Goal: Complete application form: Complete application form

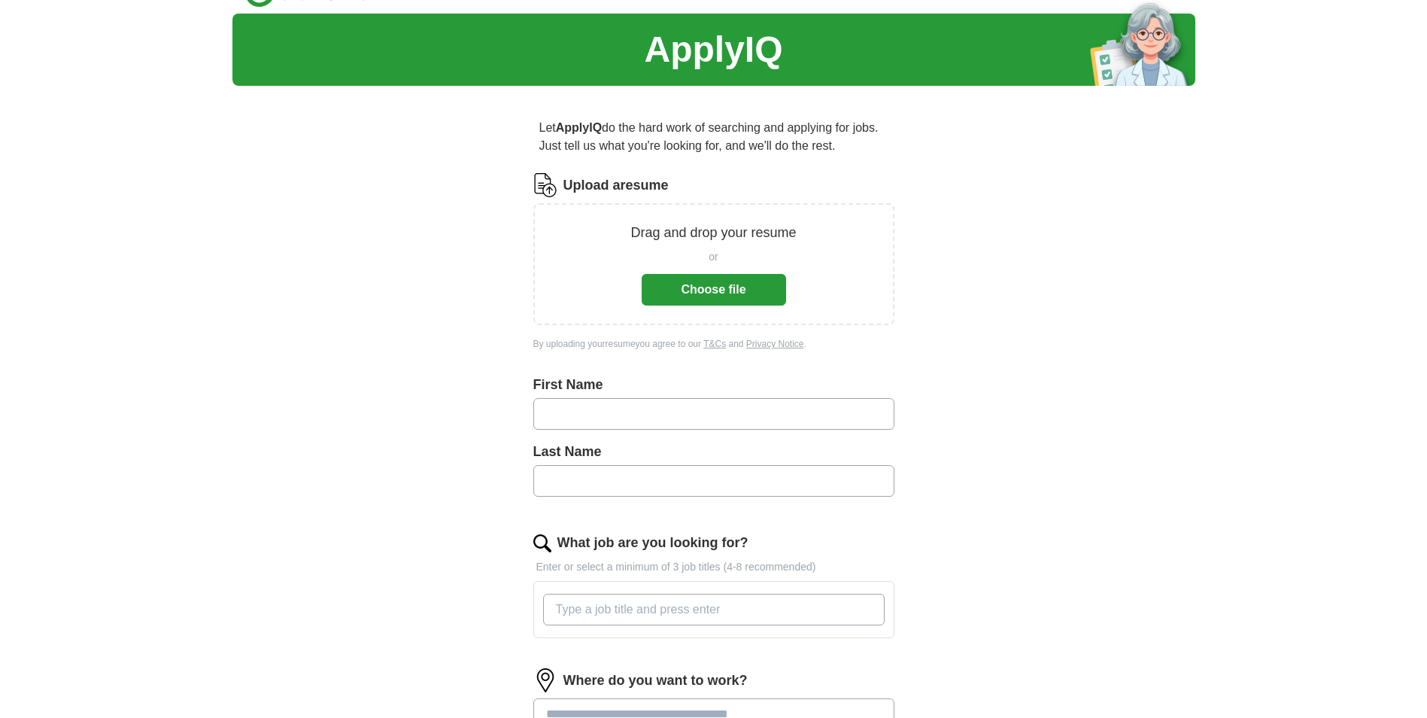
scroll to position [75, 0]
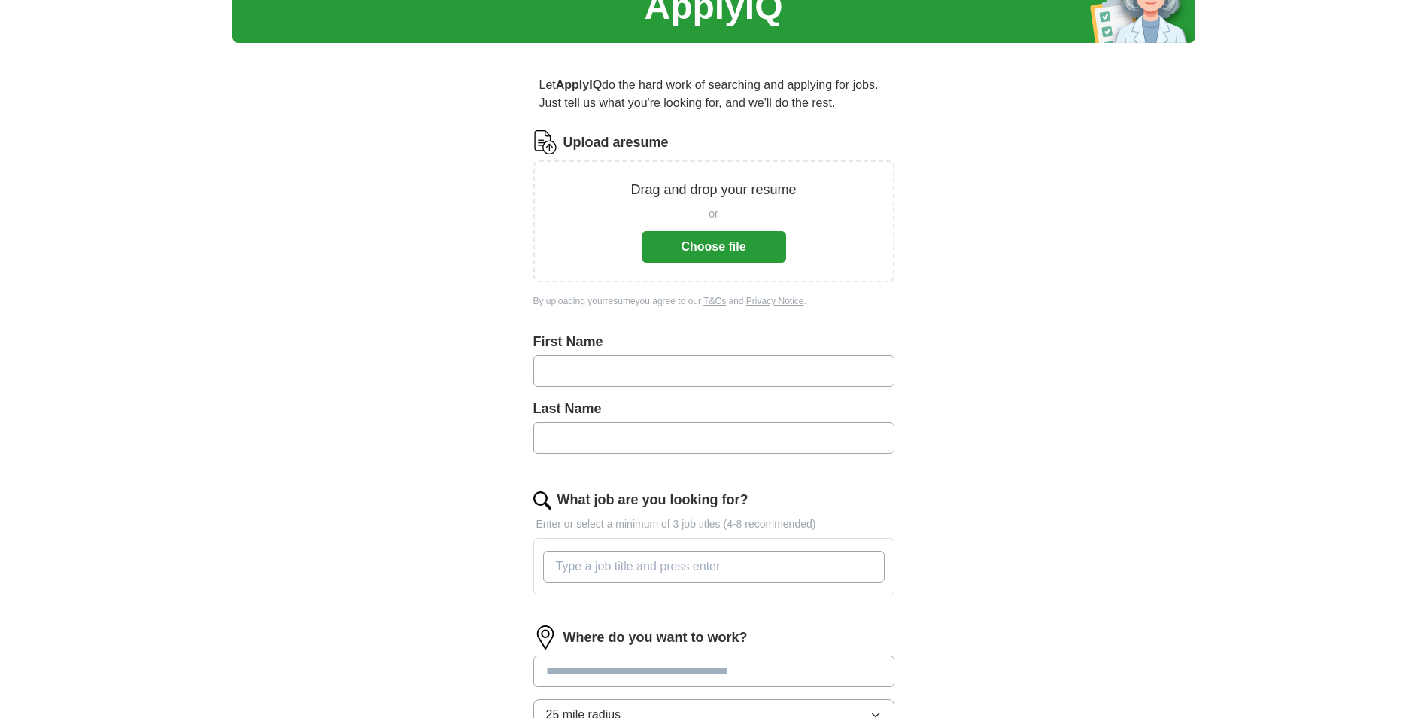
click at [617, 381] on input "text" at bounding box center [713, 371] width 361 height 32
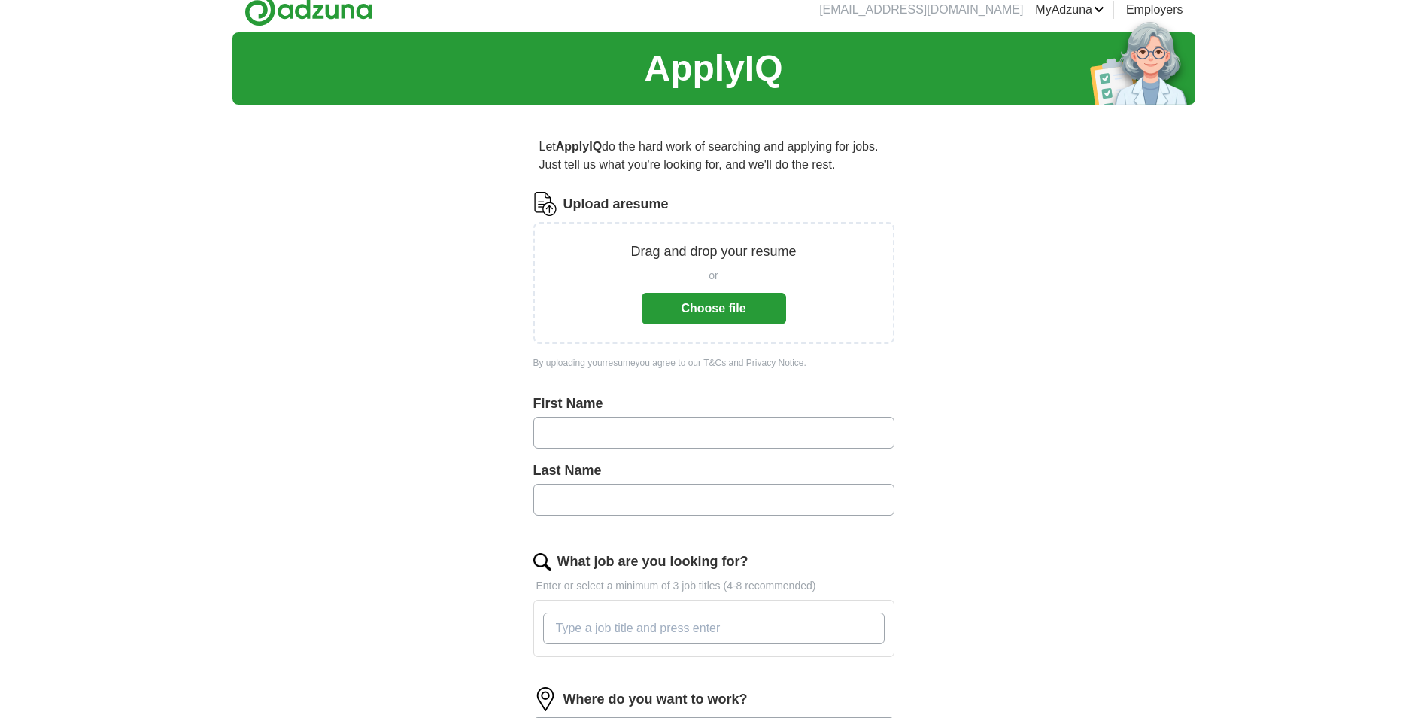
scroll to position [0, 0]
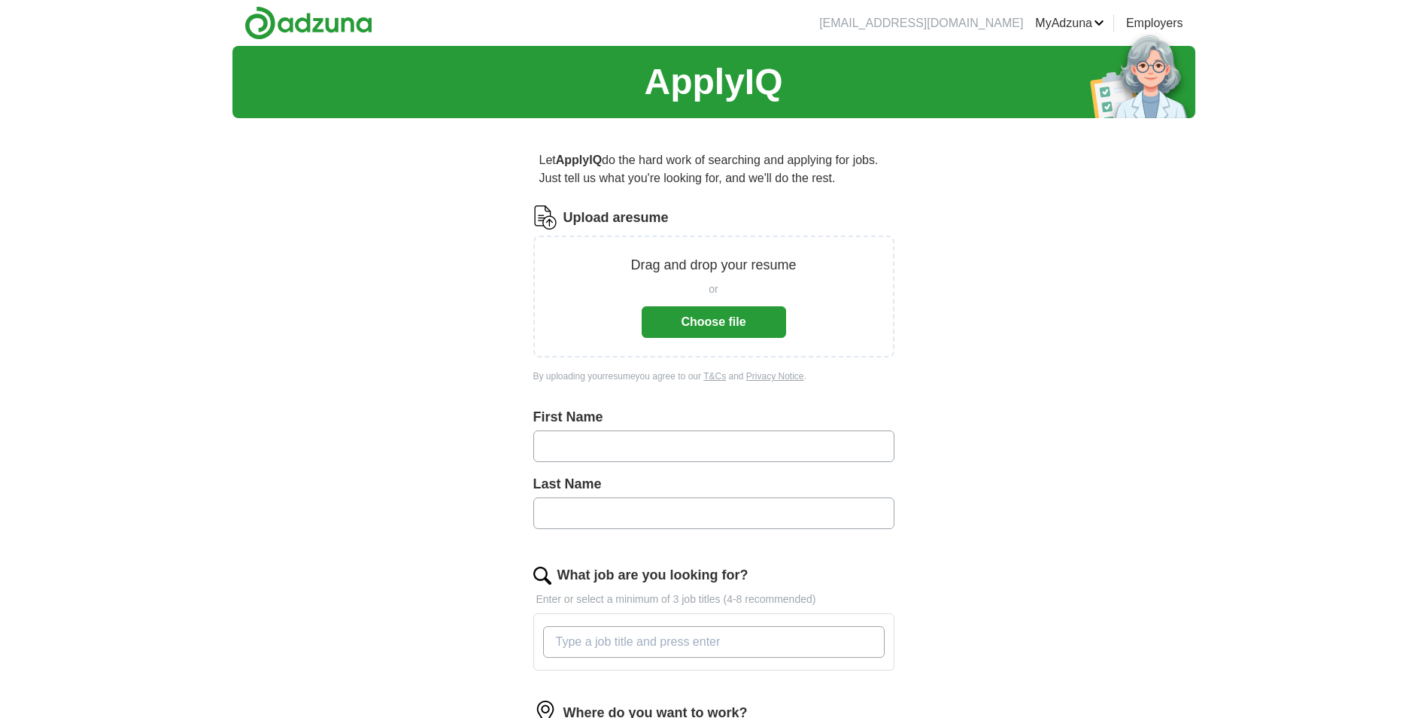
click at [742, 329] on button "Choose file" at bounding box center [714, 322] width 144 height 32
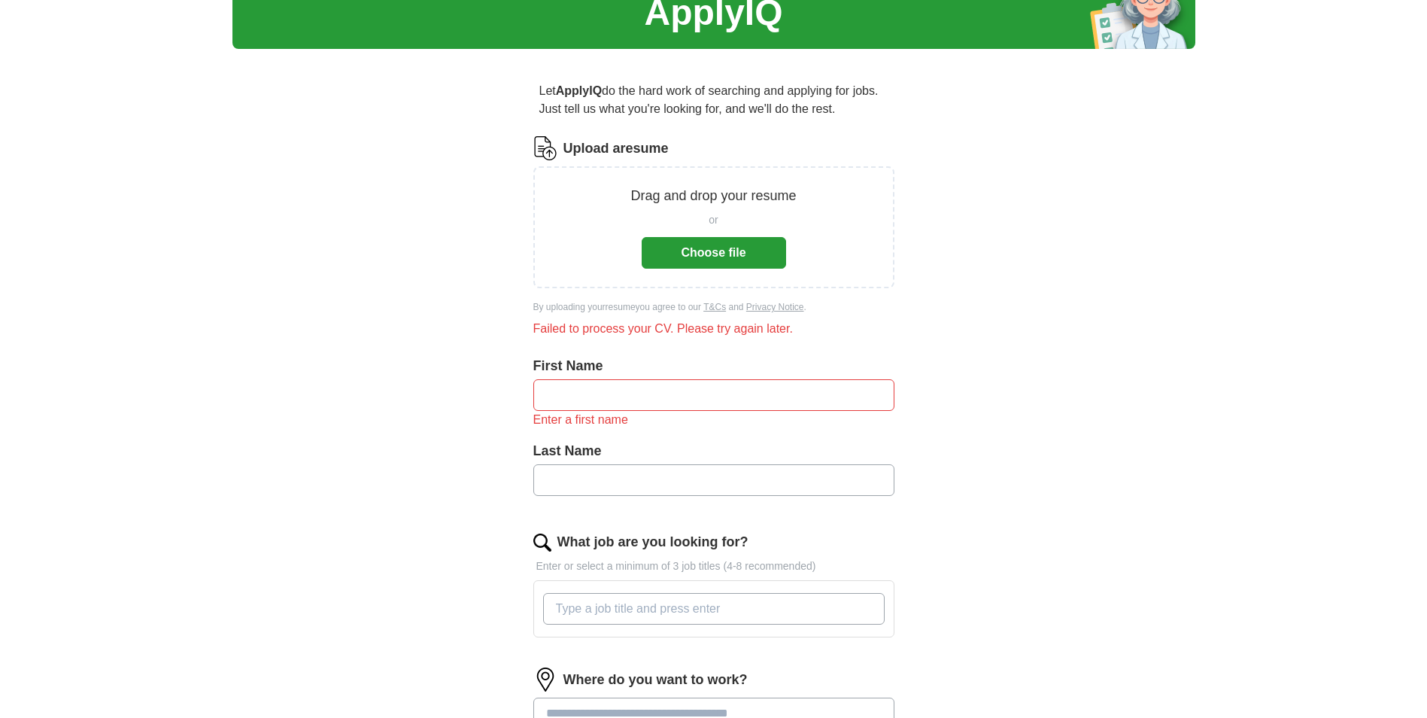
scroll to position [75, 0]
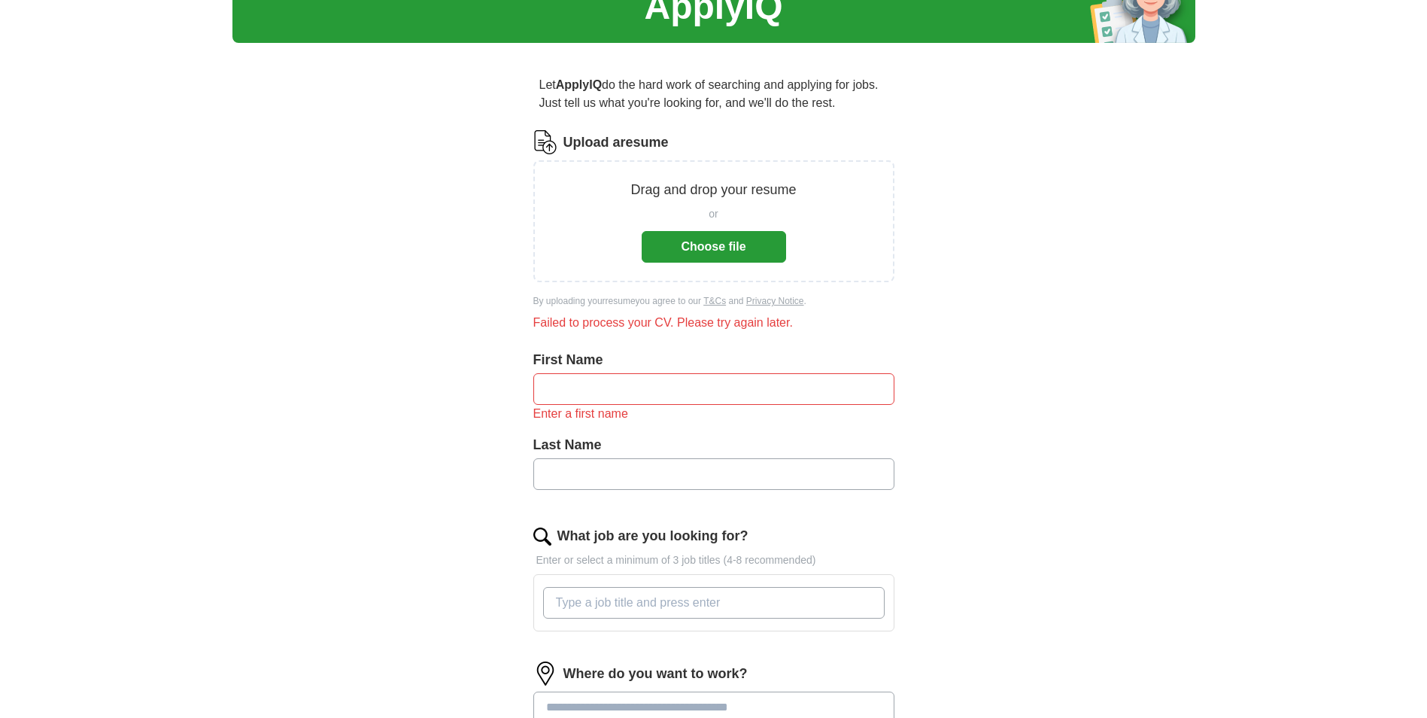
click at [712, 390] on input "text" at bounding box center [713, 389] width 361 height 32
type input "*"
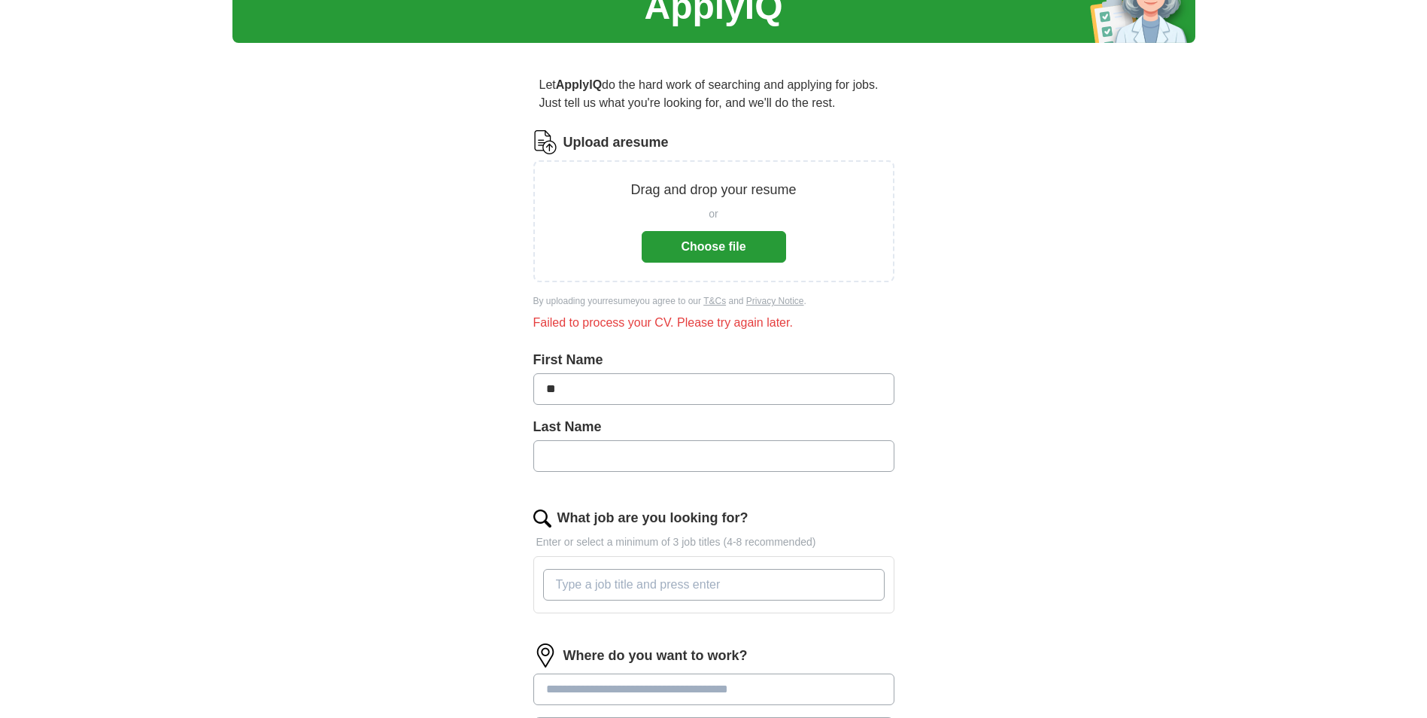
type input "*"
type input "*****"
click at [751, 469] on input "text" at bounding box center [713, 456] width 361 height 32
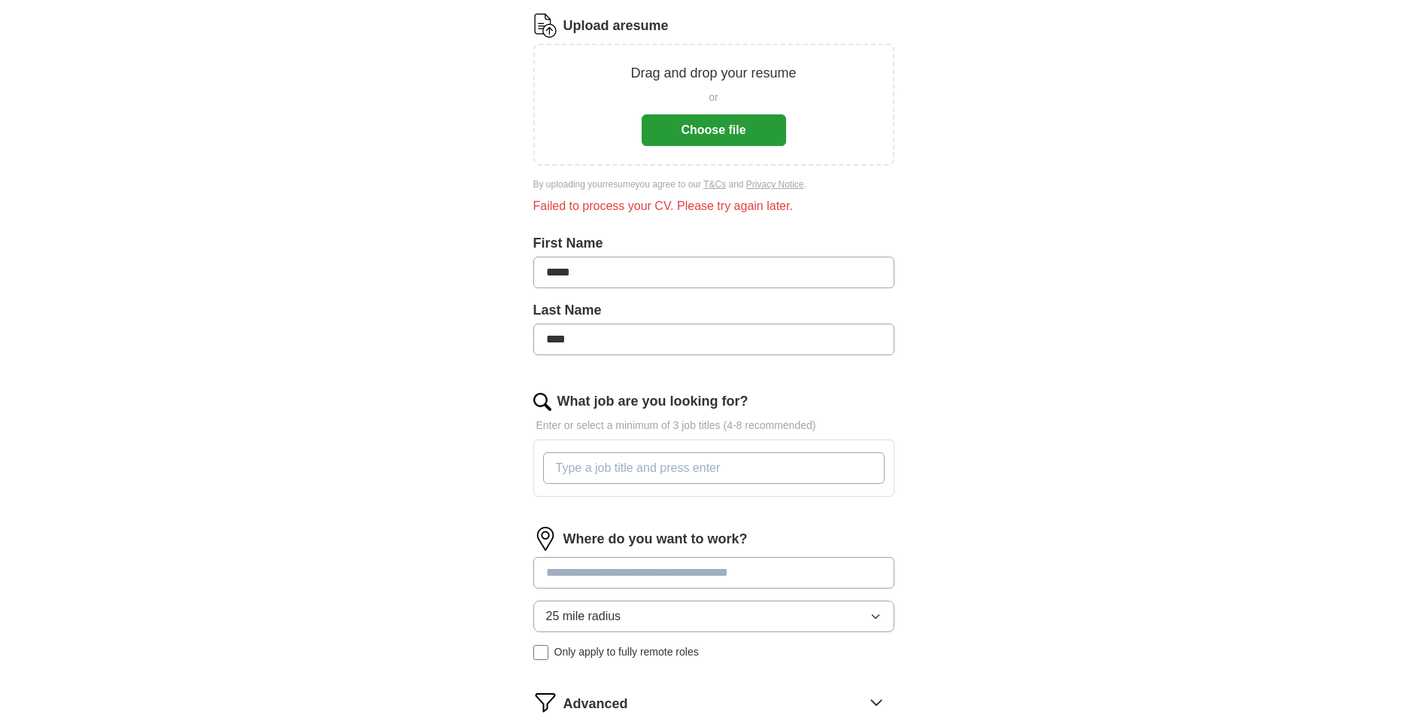
scroll to position [226, 0]
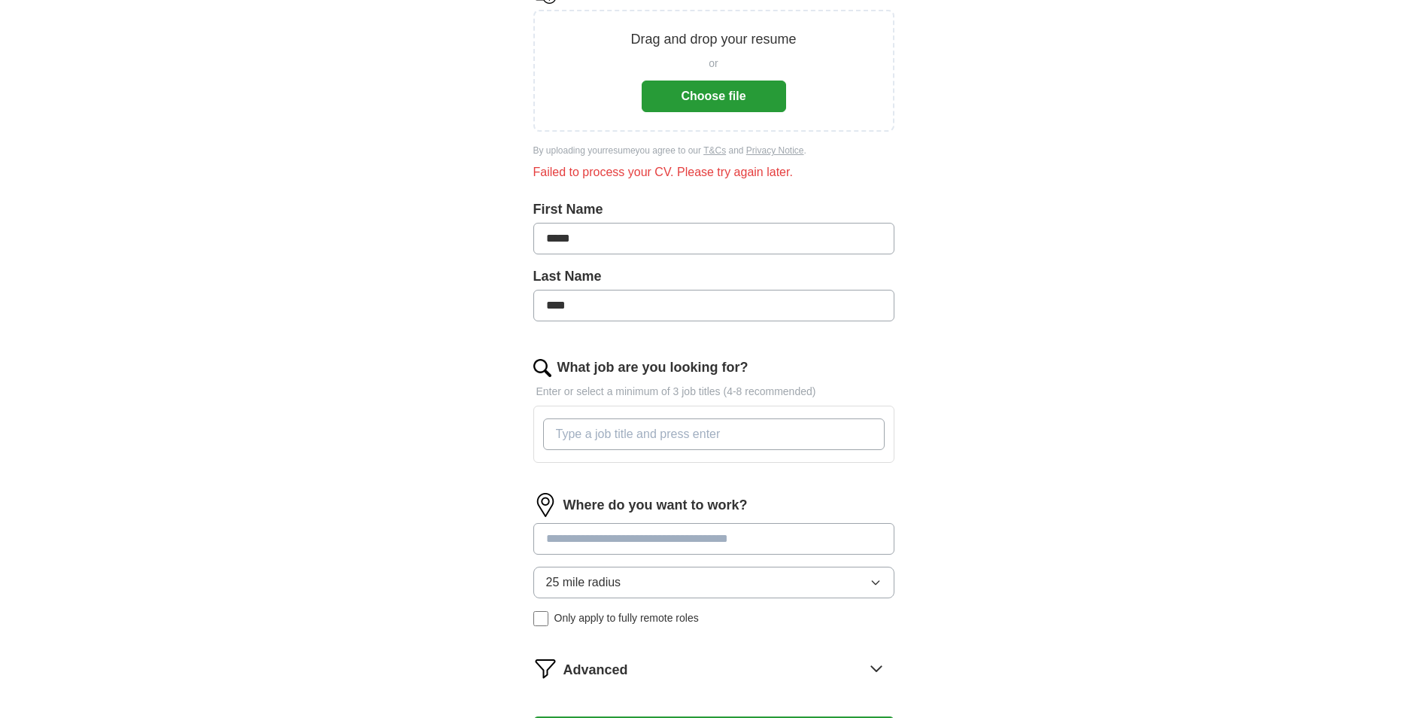
type input "****"
click at [597, 432] on input "What job are you looking for?" at bounding box center [714, 434] width 342 height 32
type input "packer"
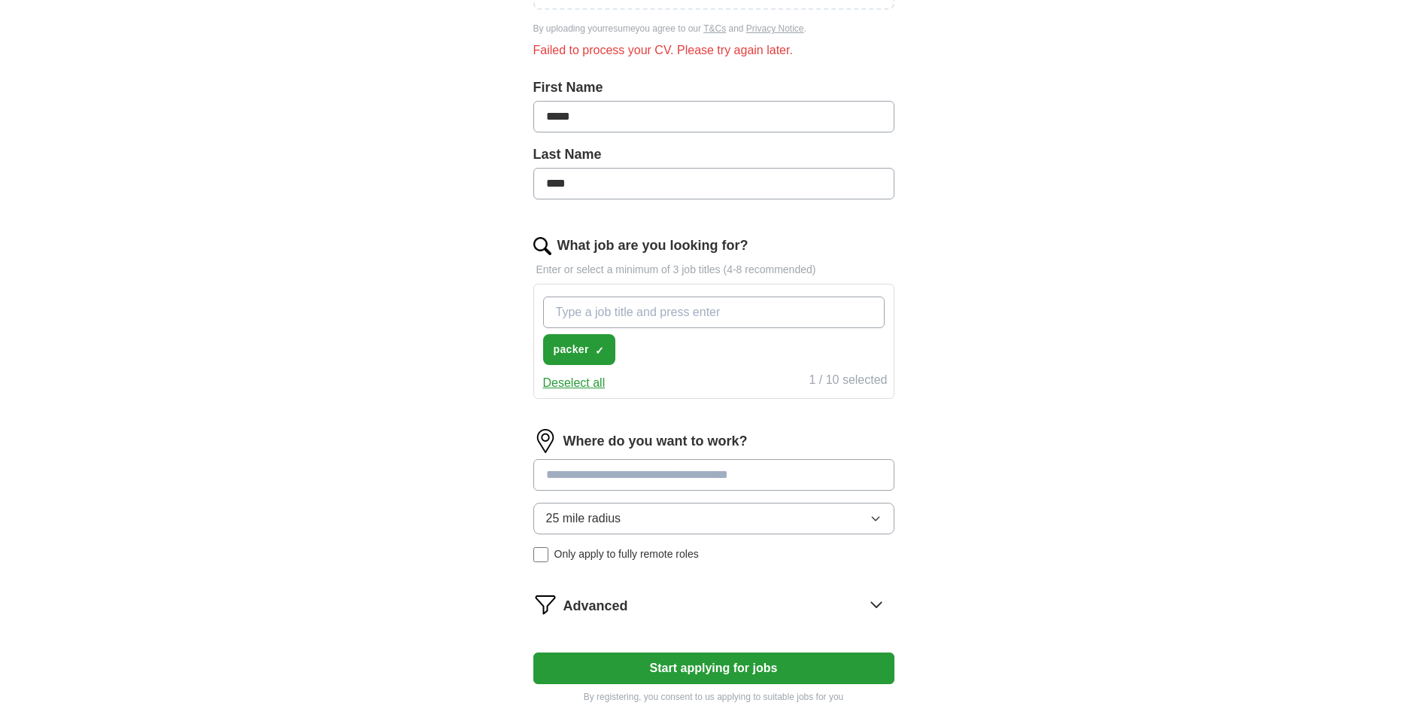
scroll to position [376, 0]
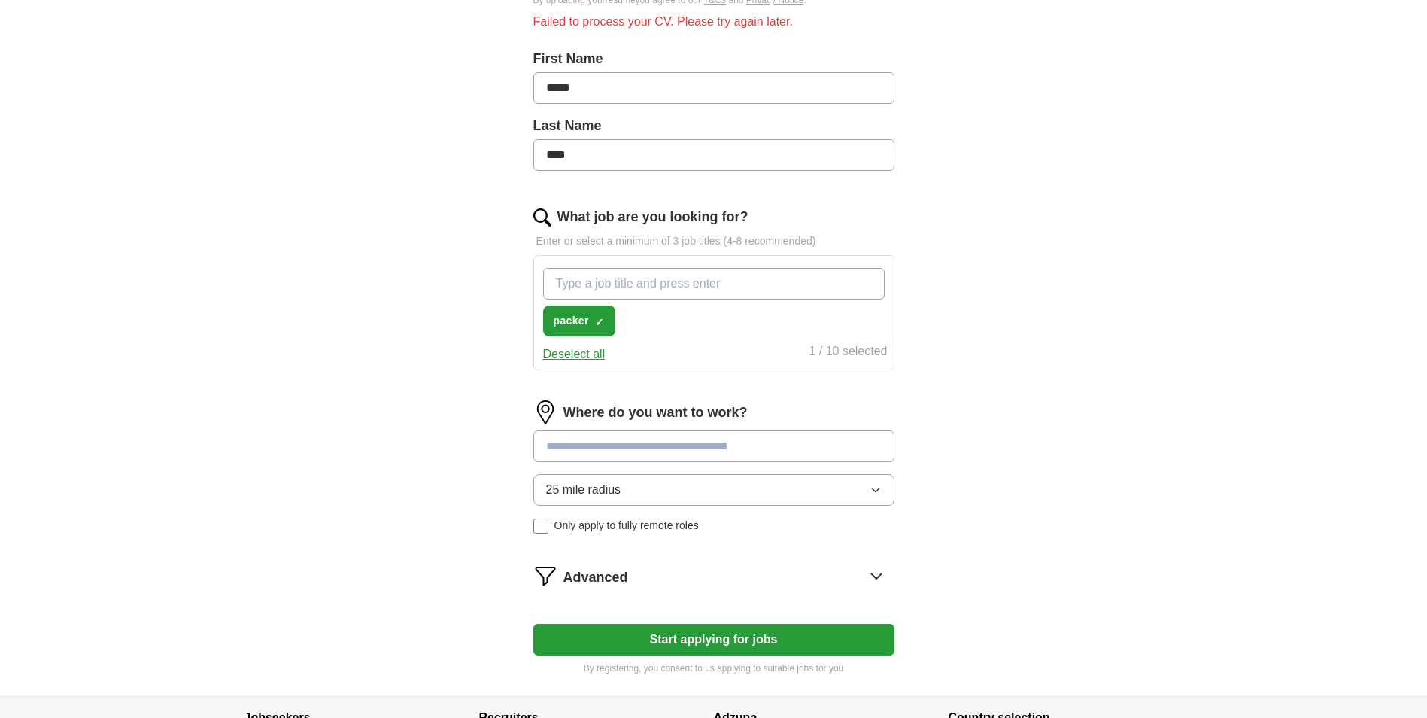
click at [634, 454] on input at bounding box center [713, 446] width 361 height 32
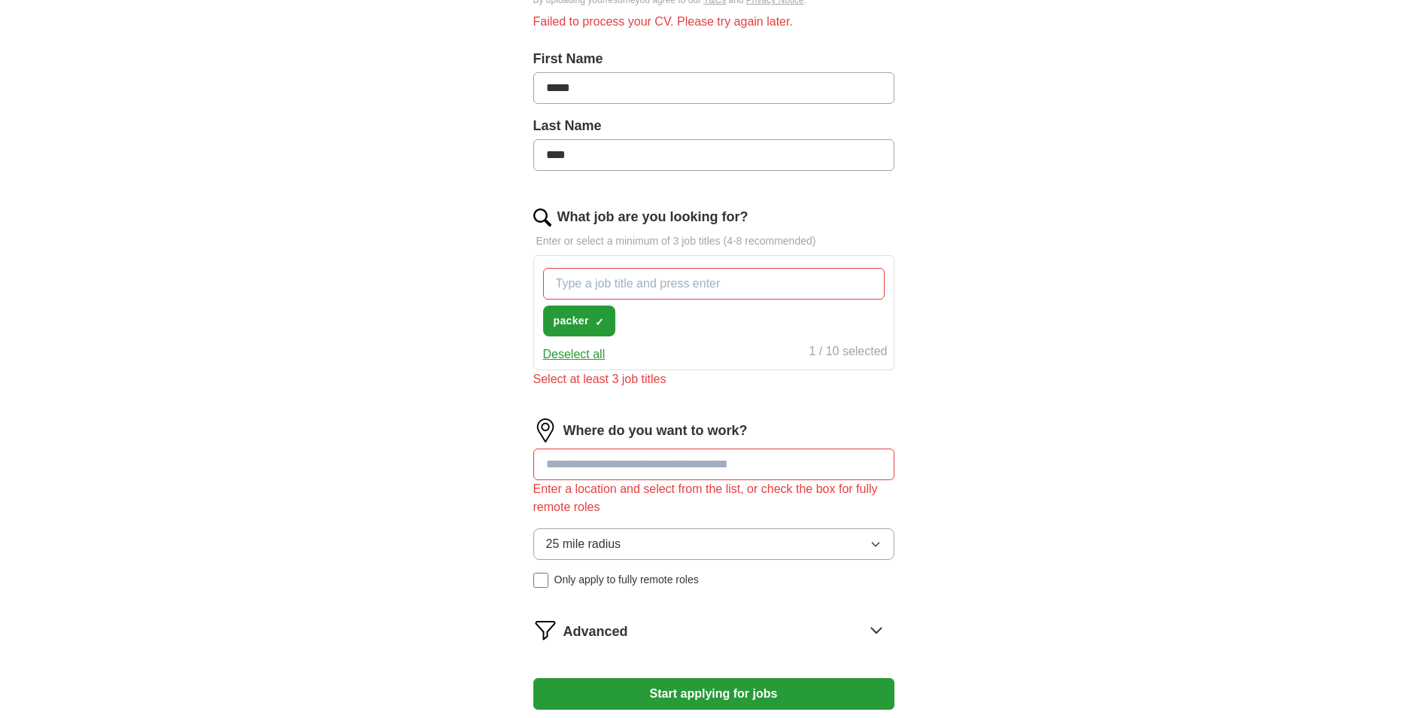
click at [710, 545] on button "25 mile radius" at bounding box center [713, 544] width 361 height 32
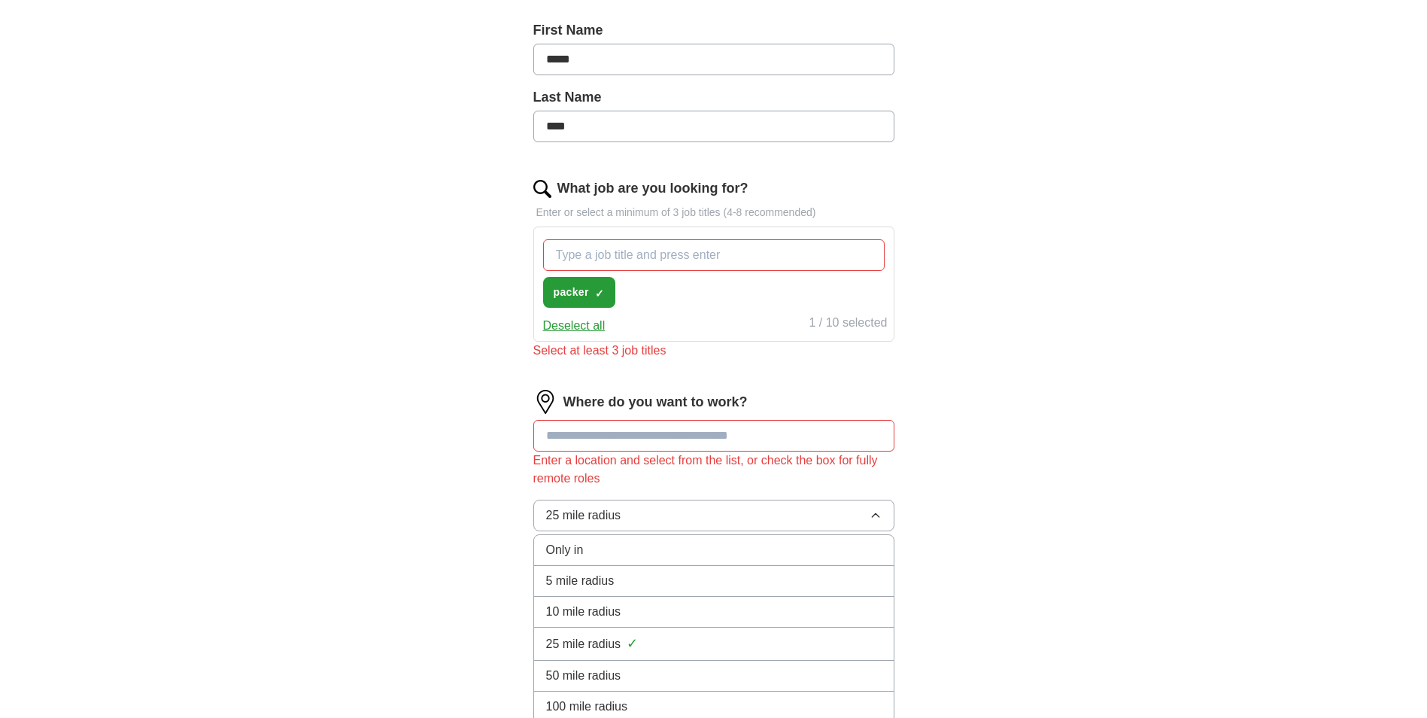
scroll to position [451, 0]
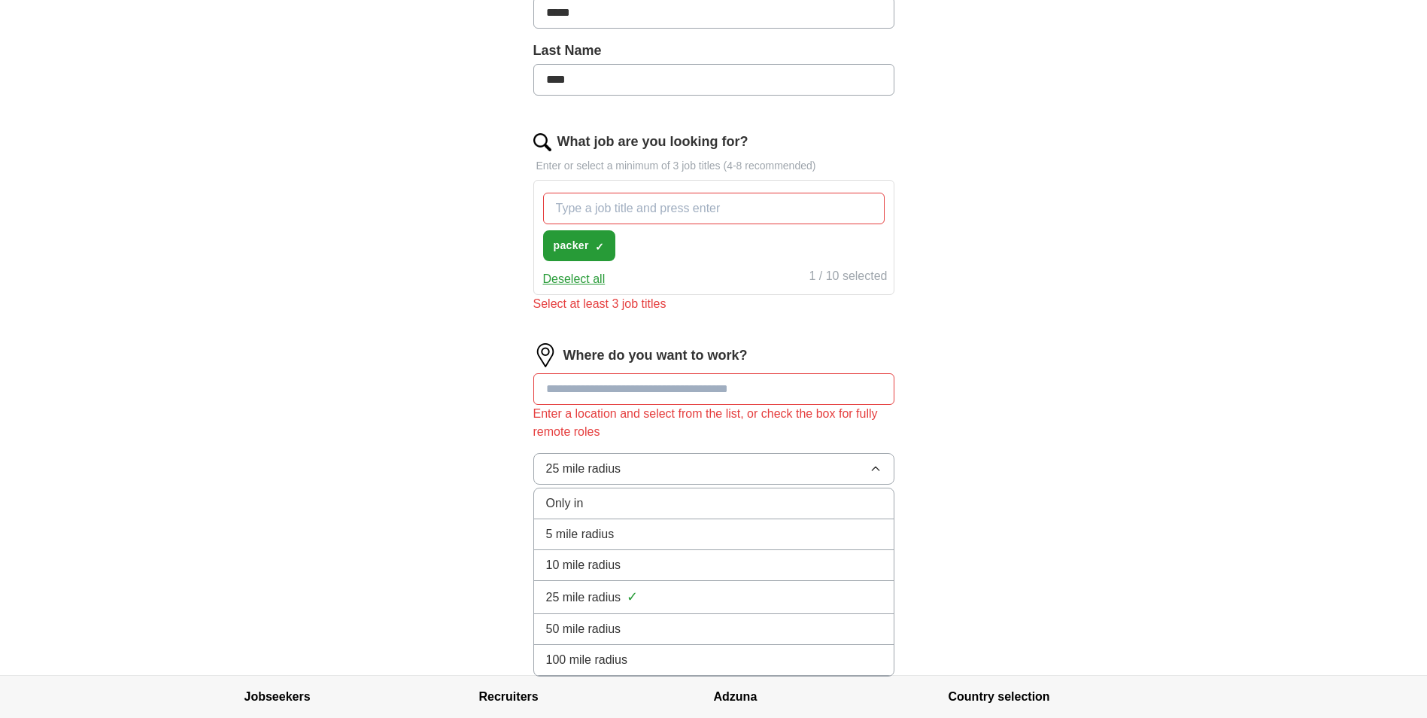
click at [656, 572] on div "10 mile radius" at bounding box center [714, 565] width 336 height 18
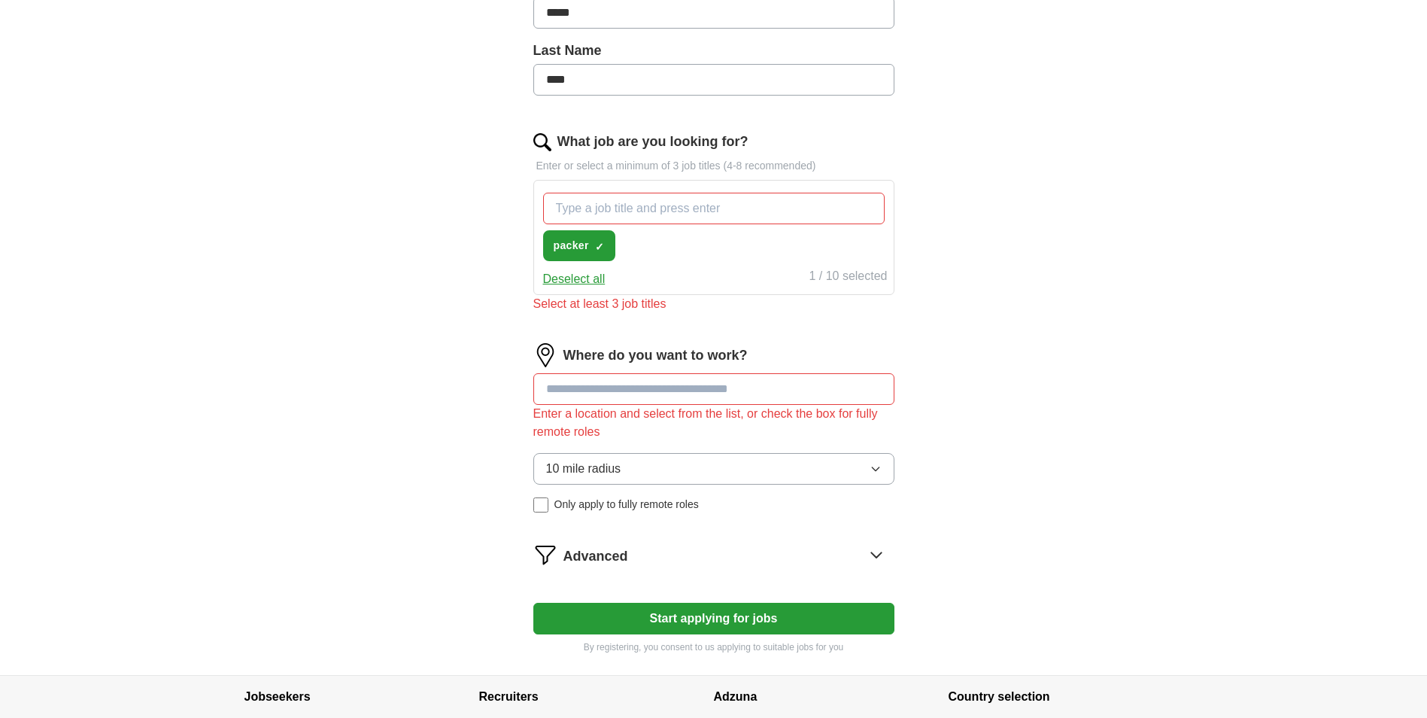
click at [684, 469] on button "10 mile radius" at bounding box center [713, 469] width 361 height 32
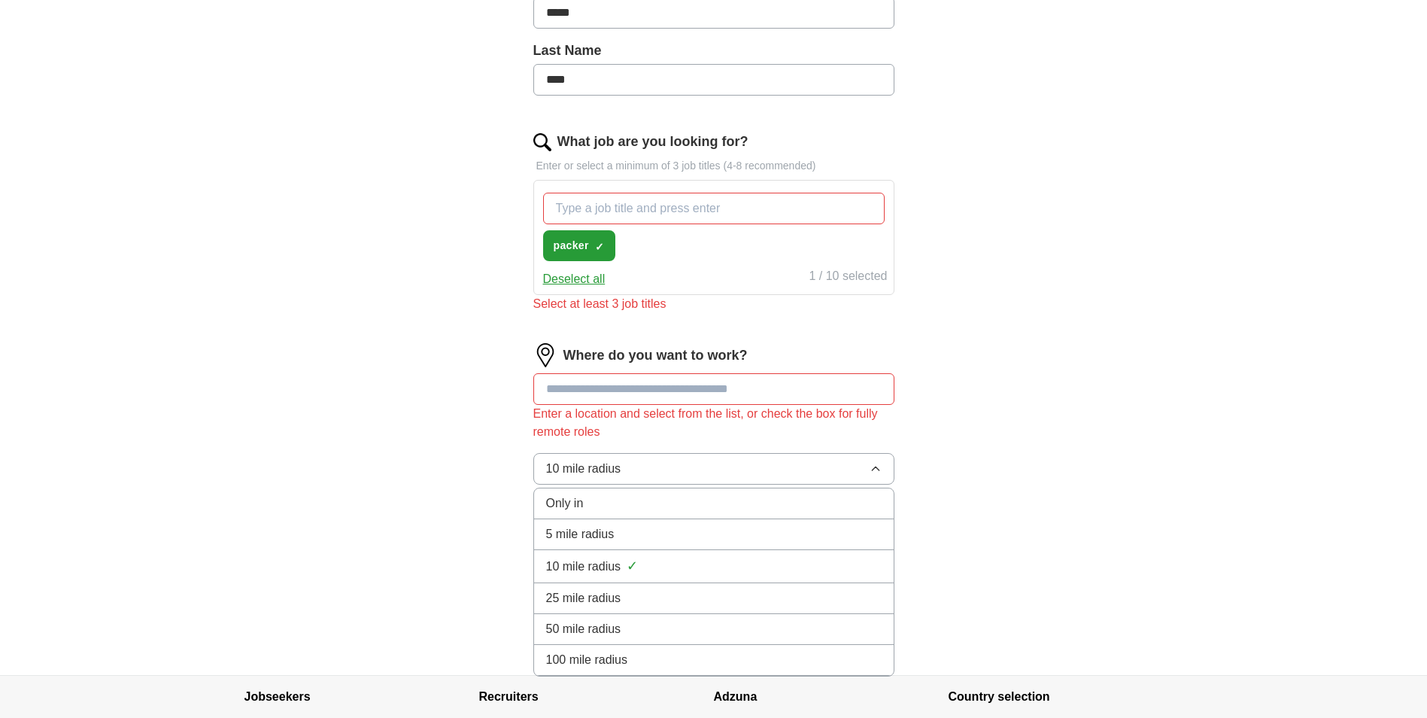
click at [415, 496] on div "ApplyIQ Let ApplyIQ do the hard work of searching and applying for jobs. Just t…" at bounding box center [713, 135] width 963 height 1080
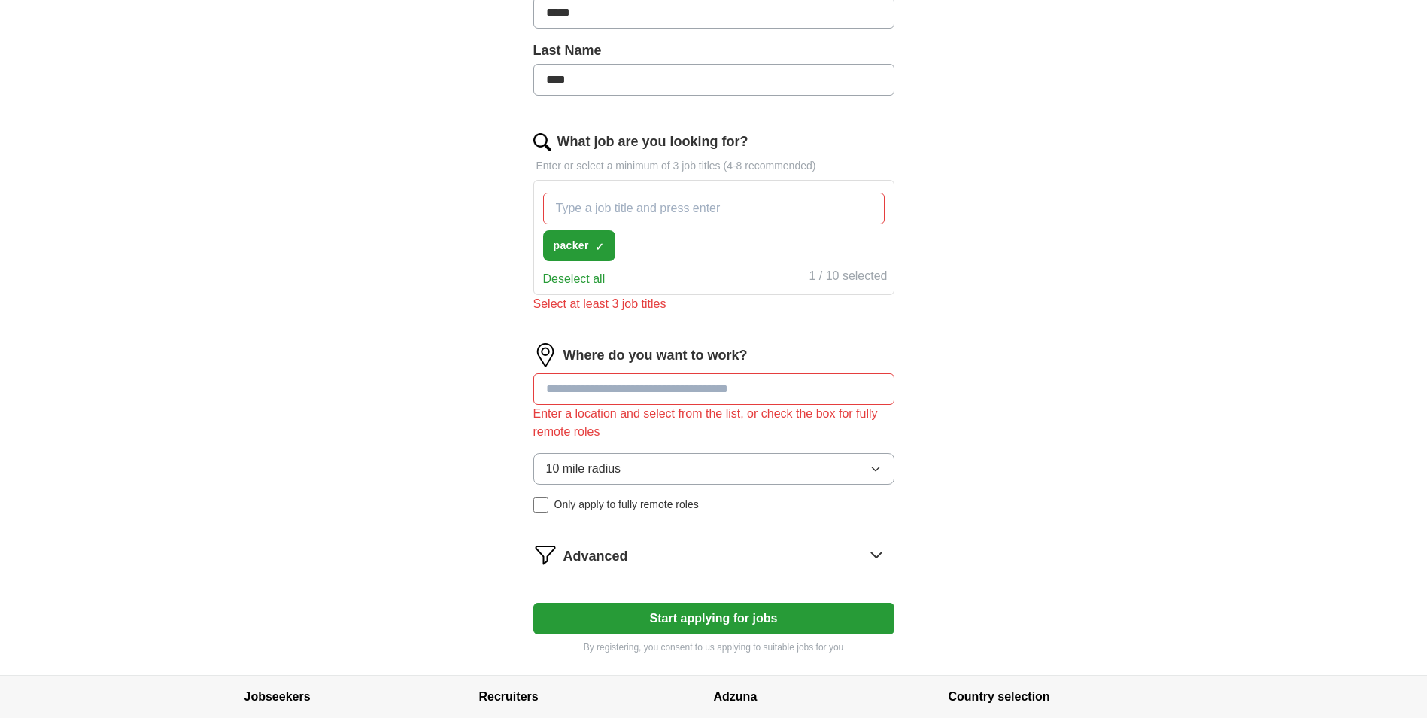
click at [907, 557] on div "Let ApplyIQ do the hard work of searching and applying for jobs. Just tell us w…" at bounding box center [713, 177] width 481 height 996
click at [888, 557] on div "Advanced" at bounding box center [728, 554] width 331 height 24
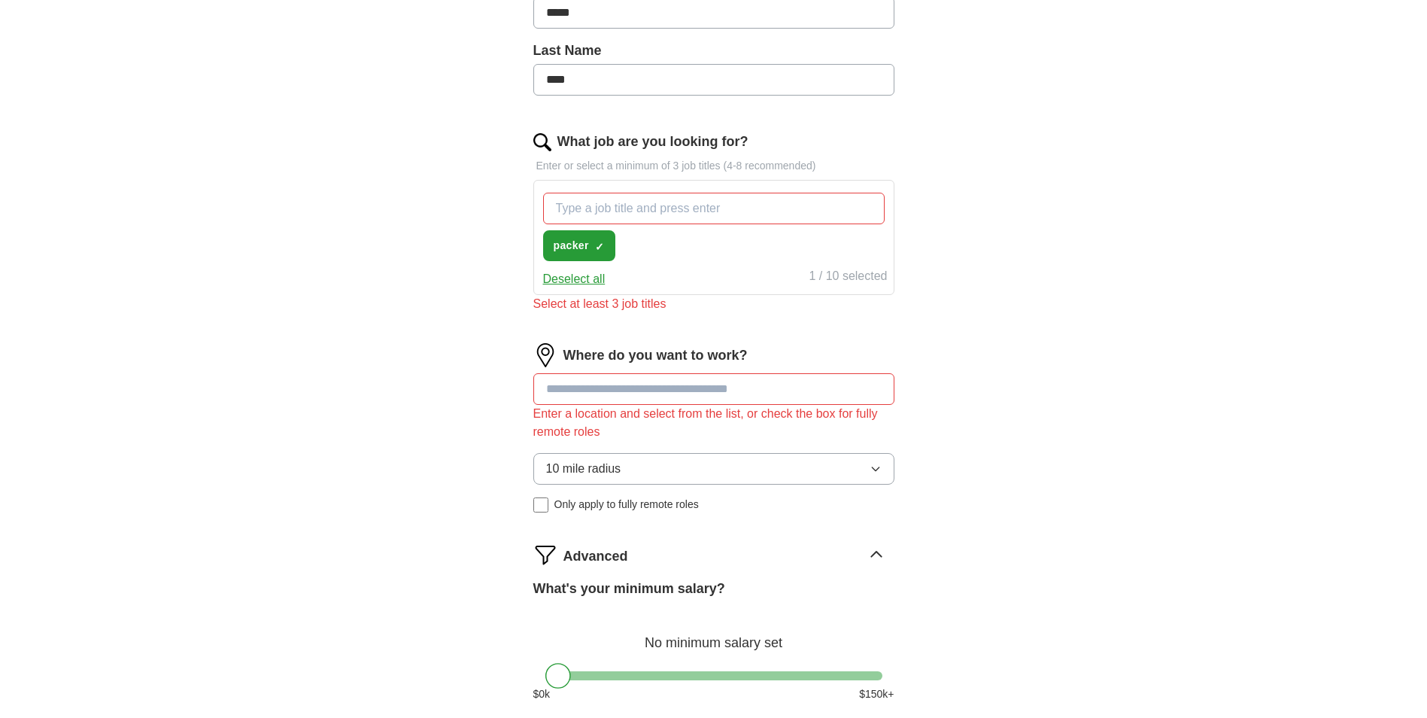
click at [879, 557] on icon at bounding box center [876, 554] width 24 height 24
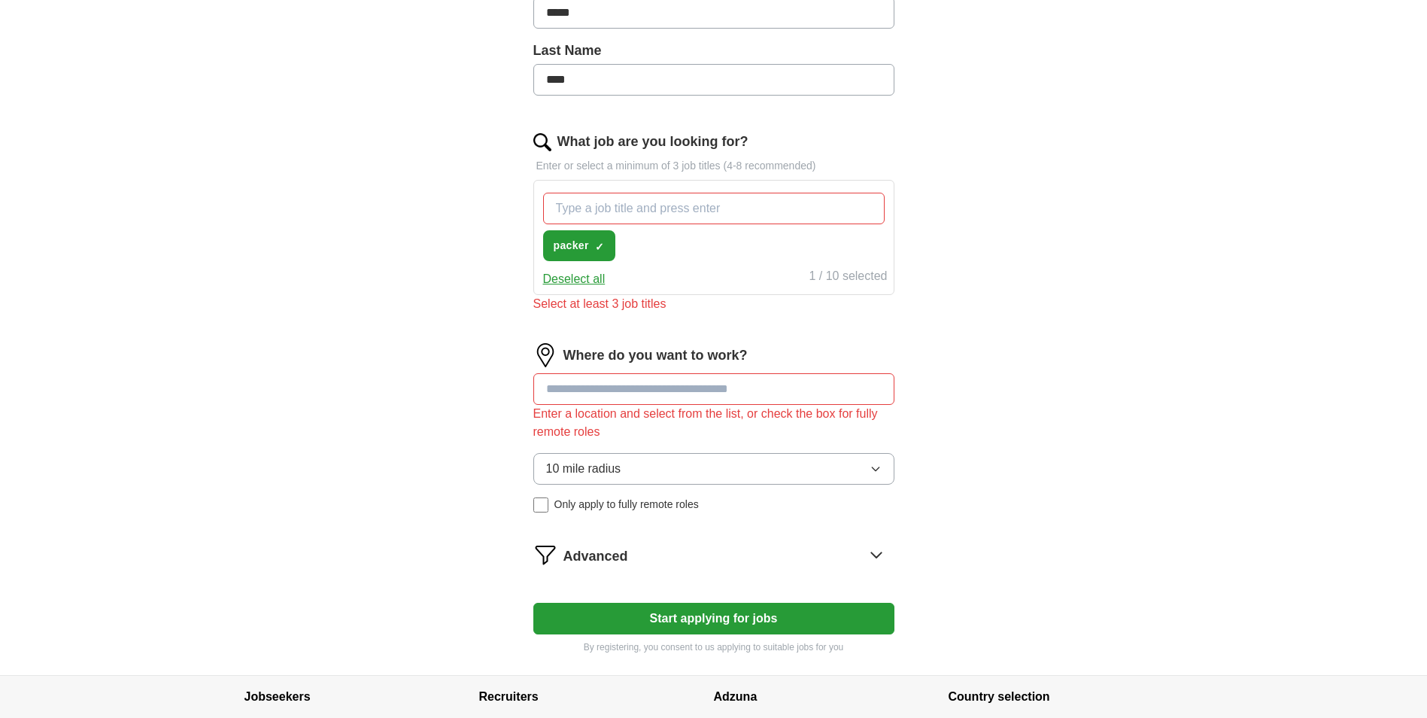
click at [879, 557] on icon at bounding box center [876, 554] width 24 height 24
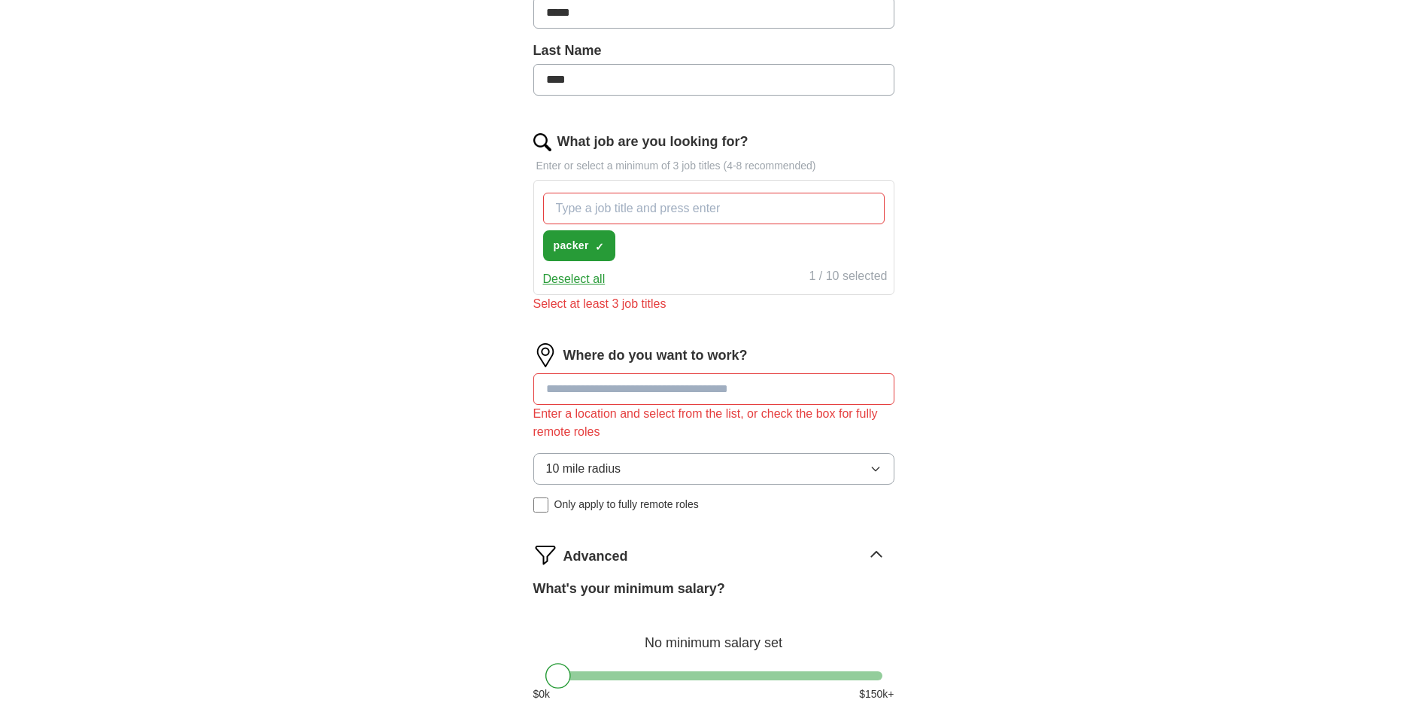
click at [875, 556] on icon at bounding box center [876, 554] width 24 height 24
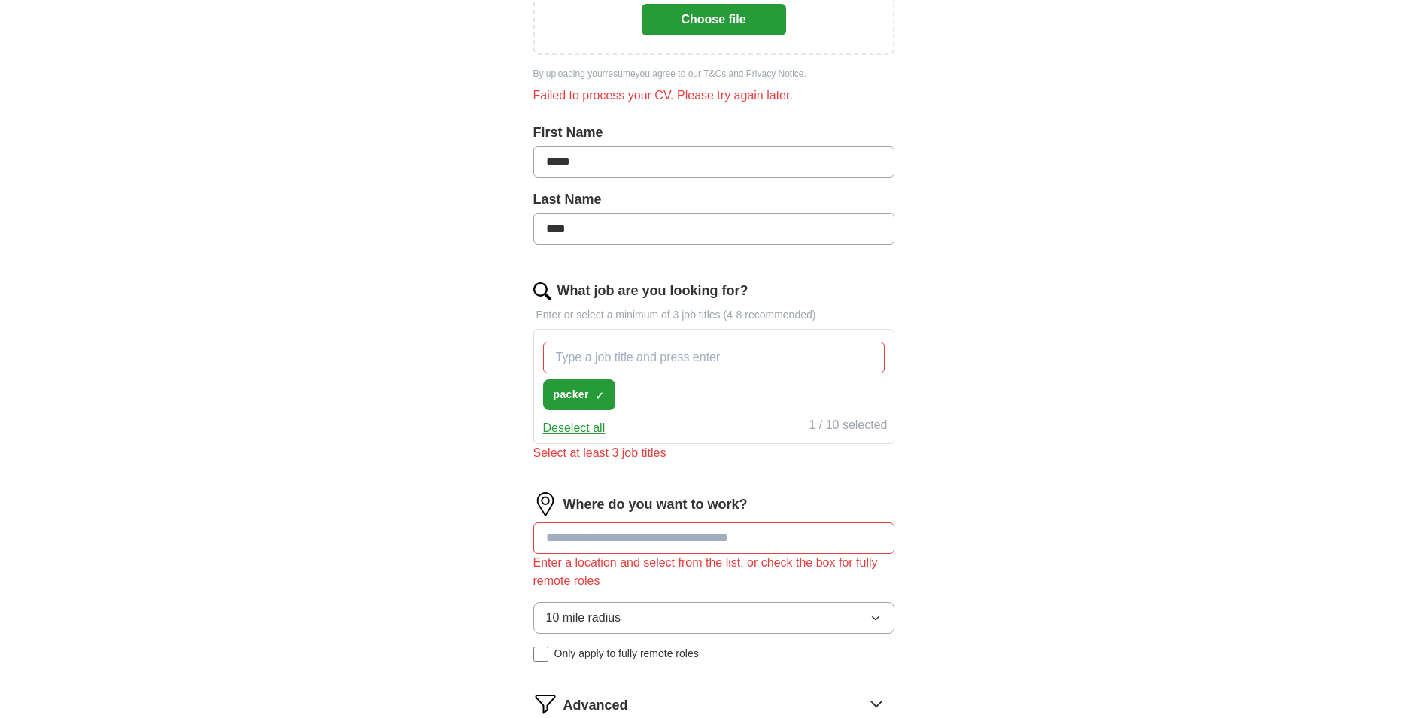
scroll to position [301, 0]
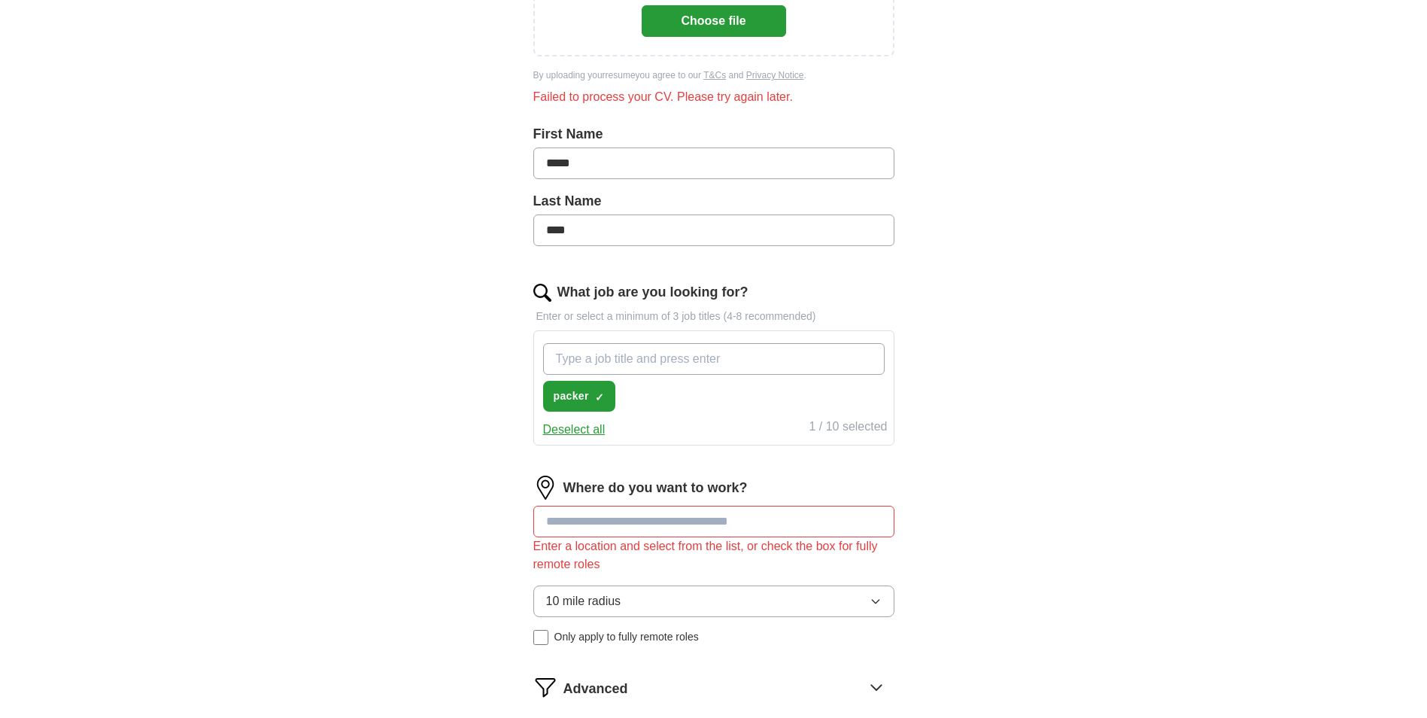
click at [670, 358] on input "What job are you looking for?" at bounding box center [714, 359] width 342 height 32
type input "warehouse"
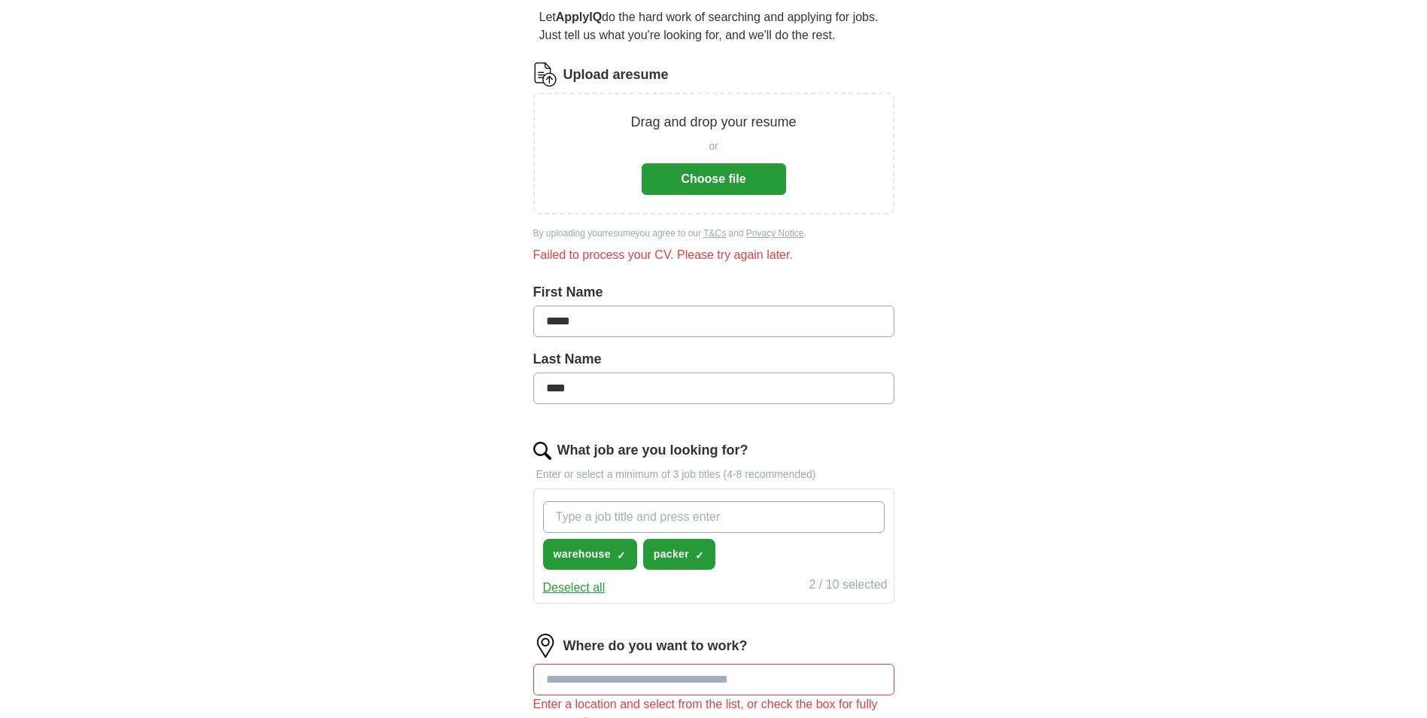
scroll to position [75, 0]
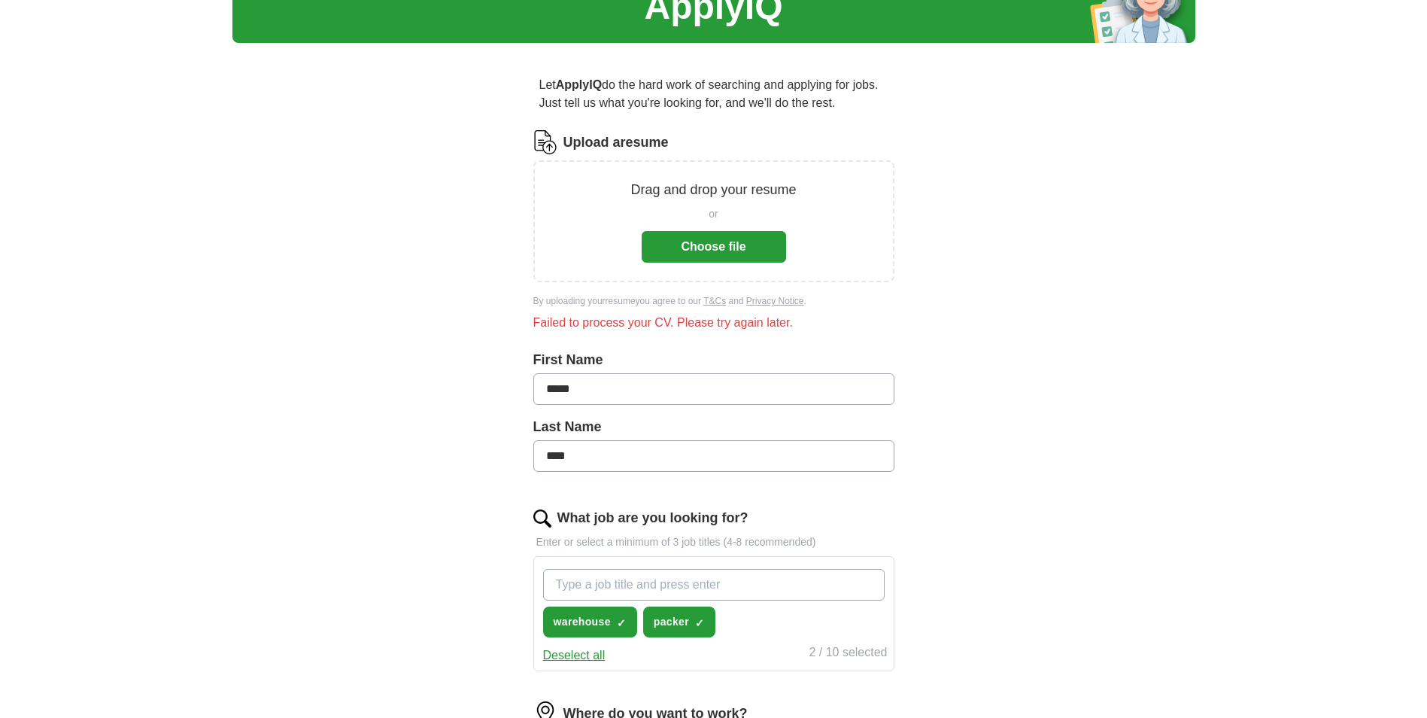
click at [712, 254] on button "Choose file" at bounding box center [714, 247] width 144 height 32
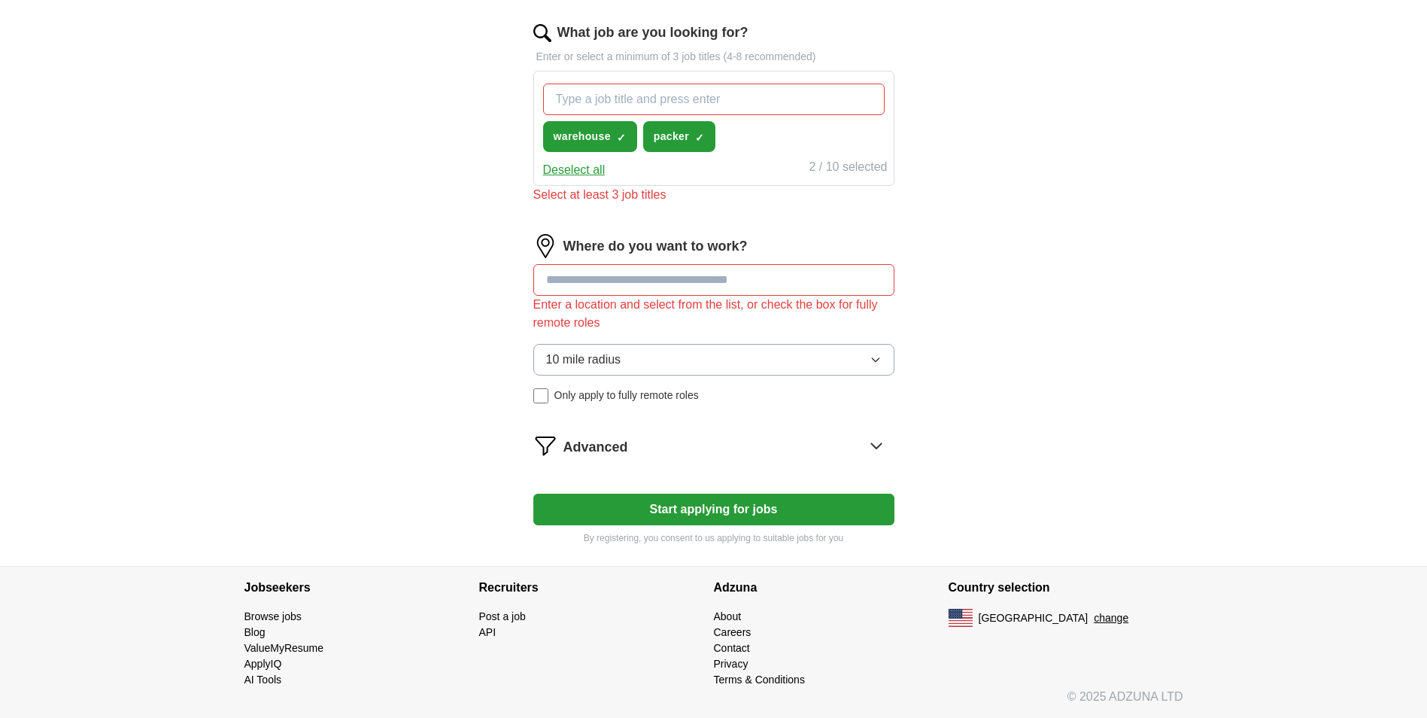
scroll to position [542, 0]
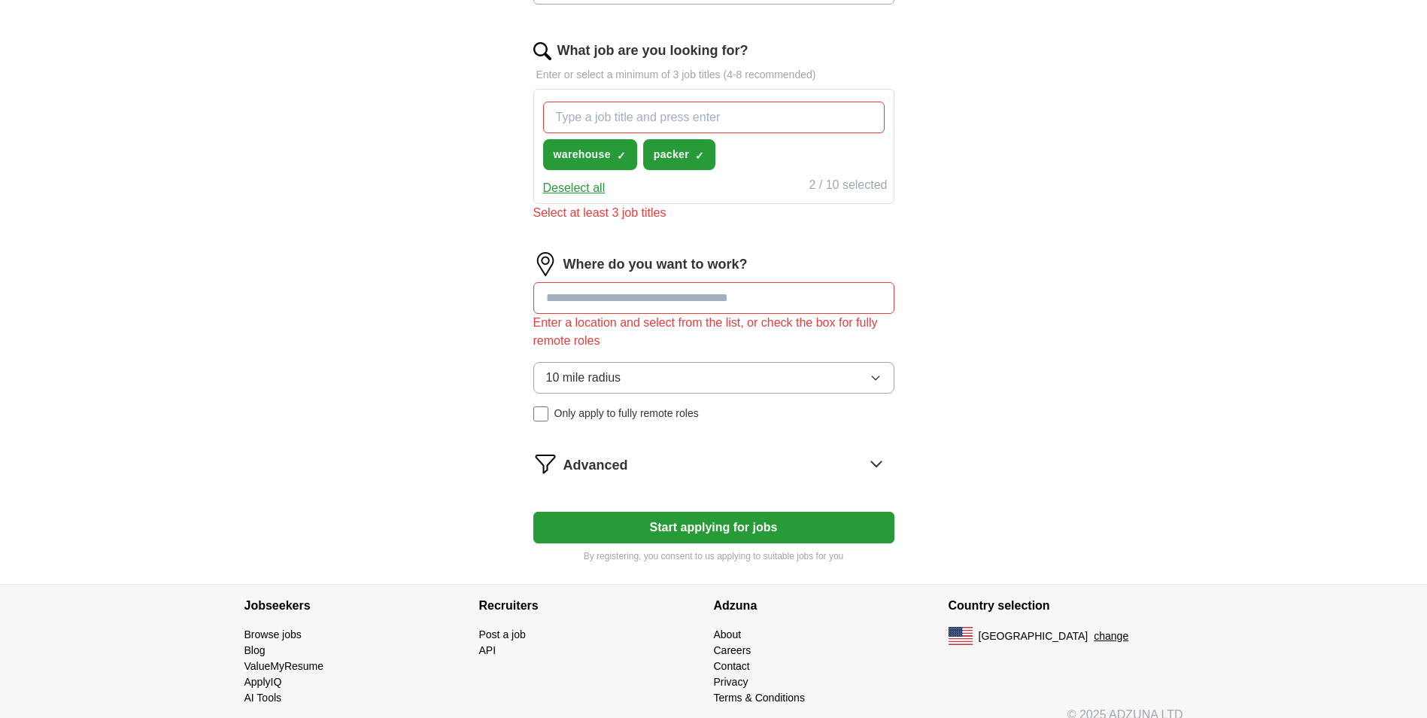
click at [735, 102] on input "What job are you looking for?" at bounding box center [714, 118] width 342 height 32
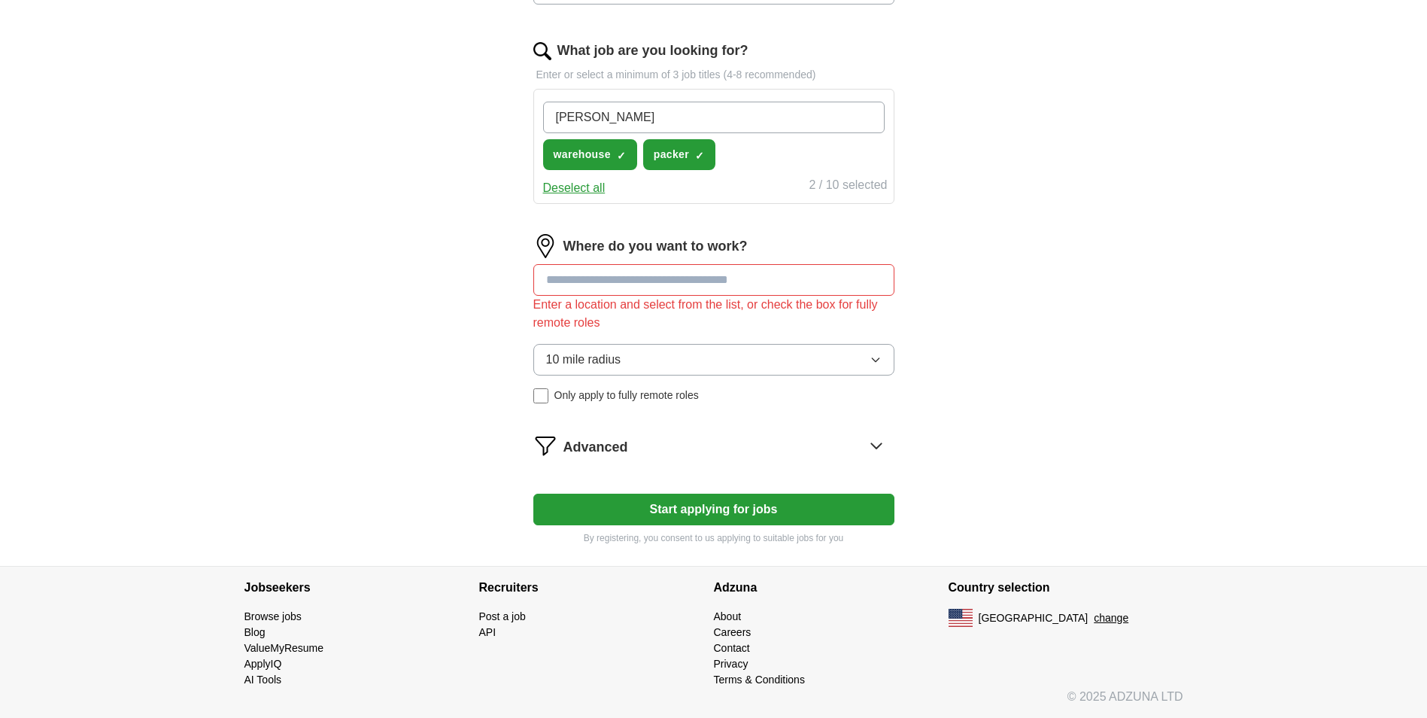
type input "[PERSON_NAME]"
click at [998, 343] on div "ApplyIQ Let ApplyIQ do the hard work of searching and applying for jobs. Just t…" at bounding box center [713, 35] width 963 height 1062
click at [767, 287] on input at bounding box center [713, 280] width 361 height 32
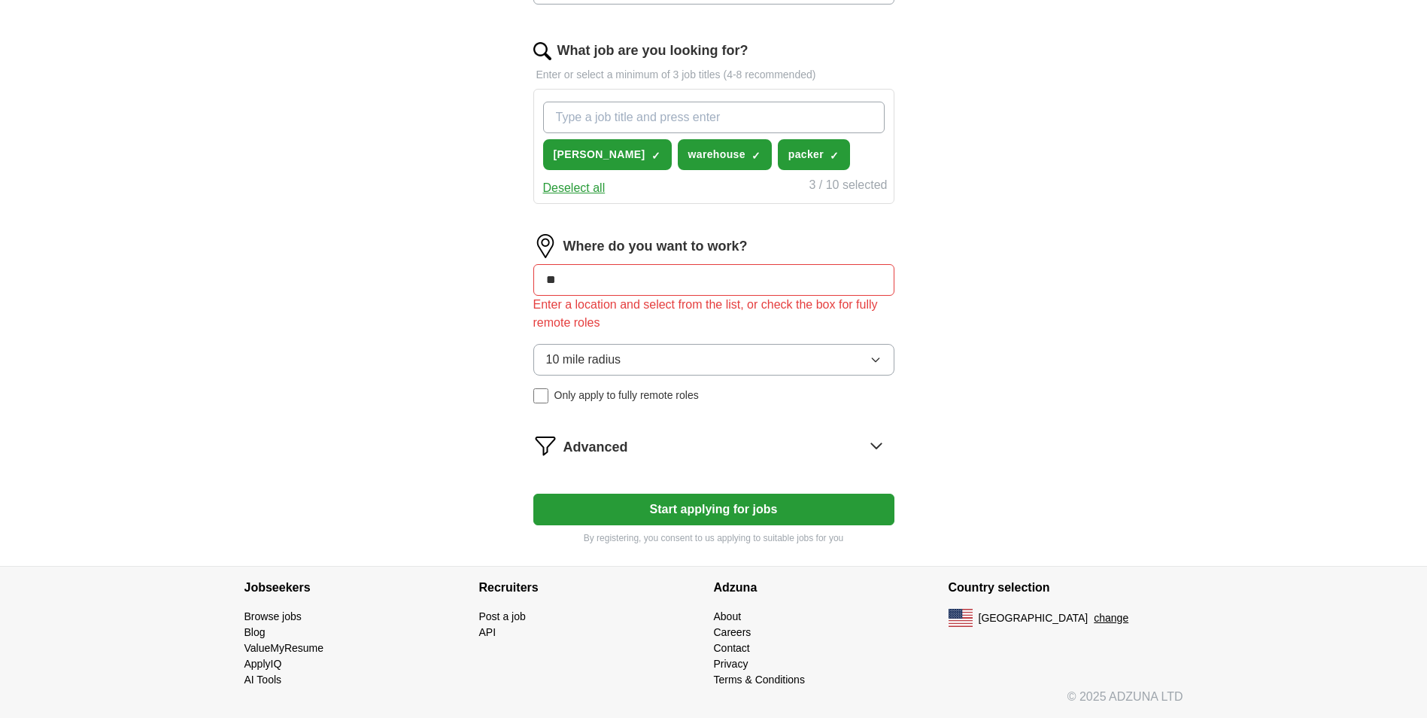
type input "***"
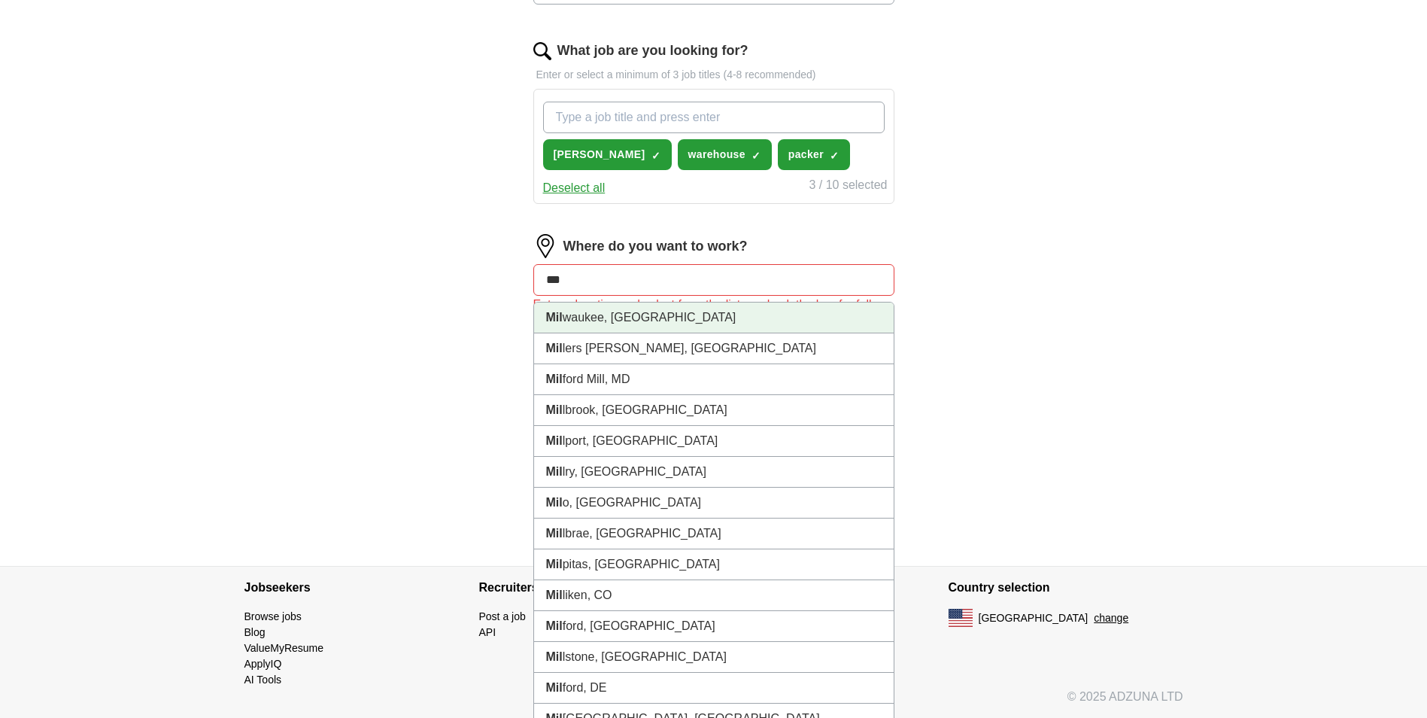
click at [668, 327] on li "Mil waukee, [GEOGRAPHIC_DATA]" at bounding box center [714, 317] width 360 height 31
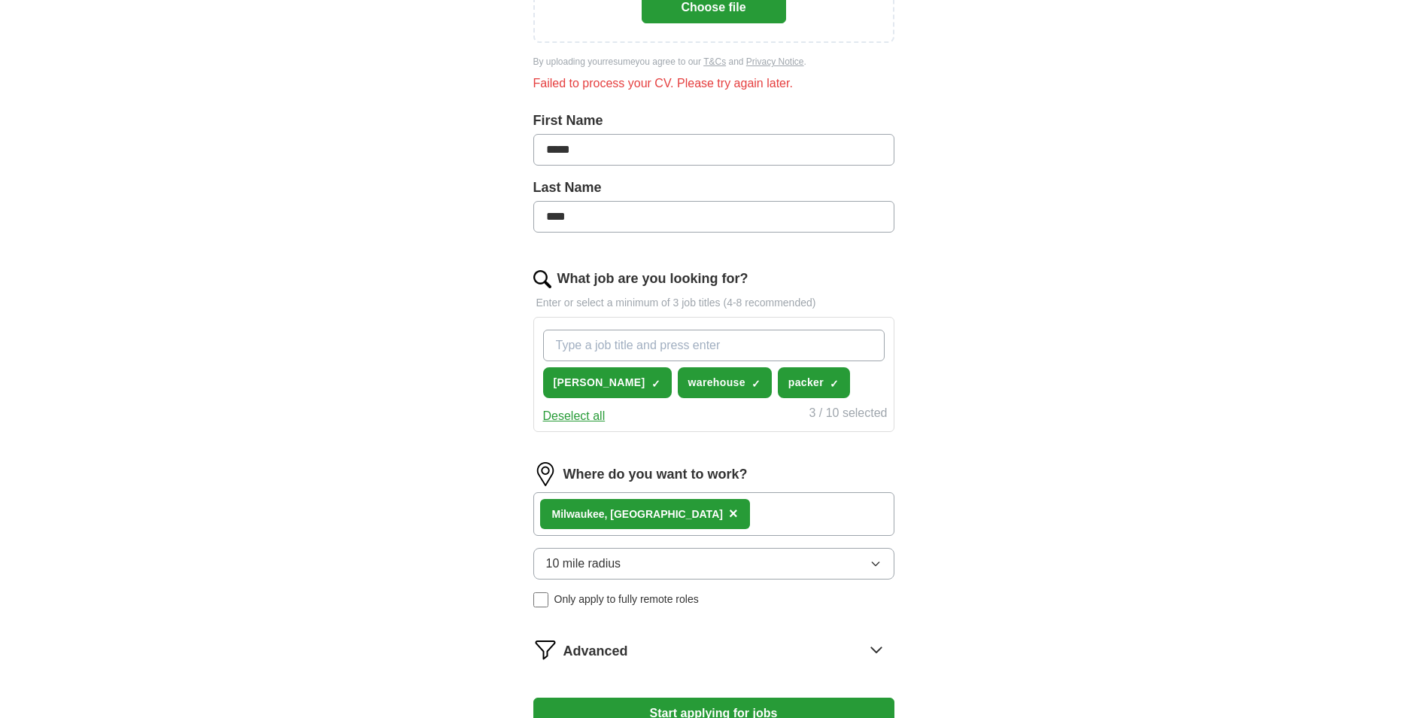
scroll to position [518, 0]
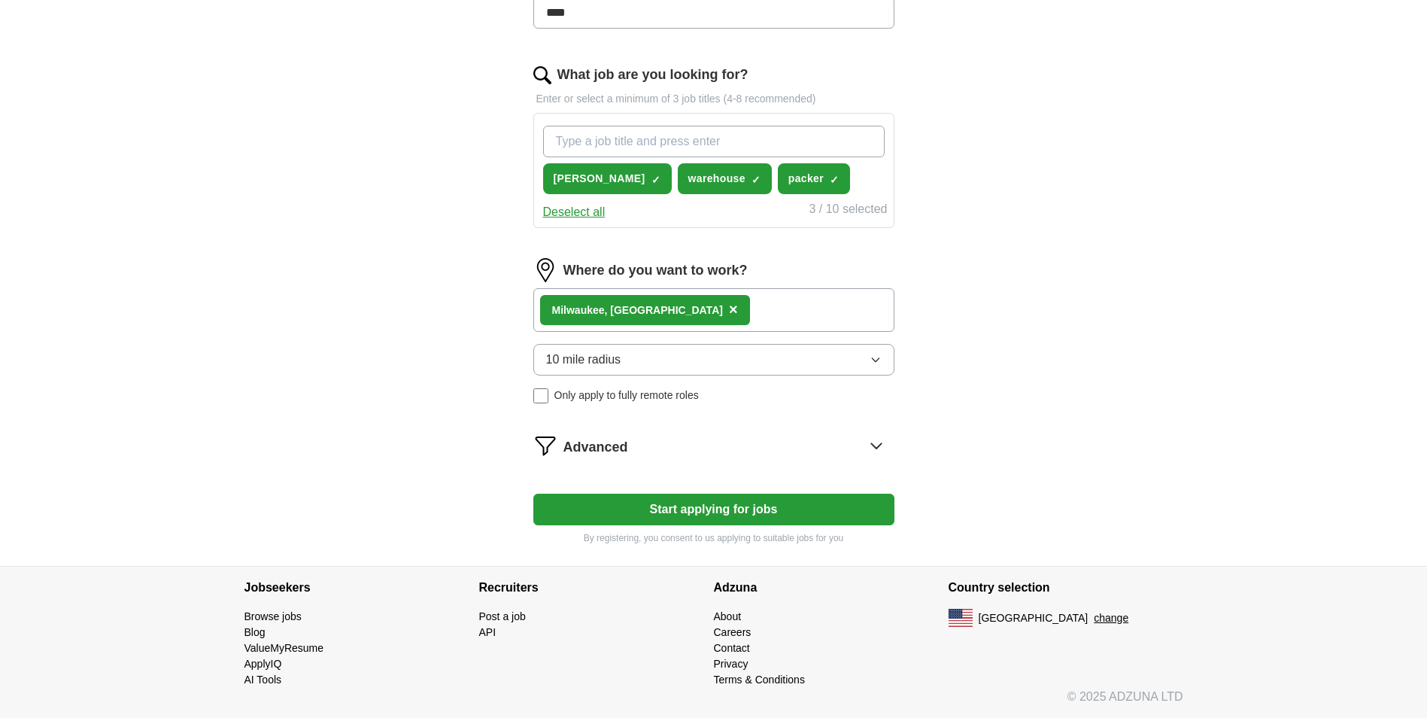
click at [760, 510] on button "Start applying for jobs" at bounding box center [713, 509] width 361 height 32
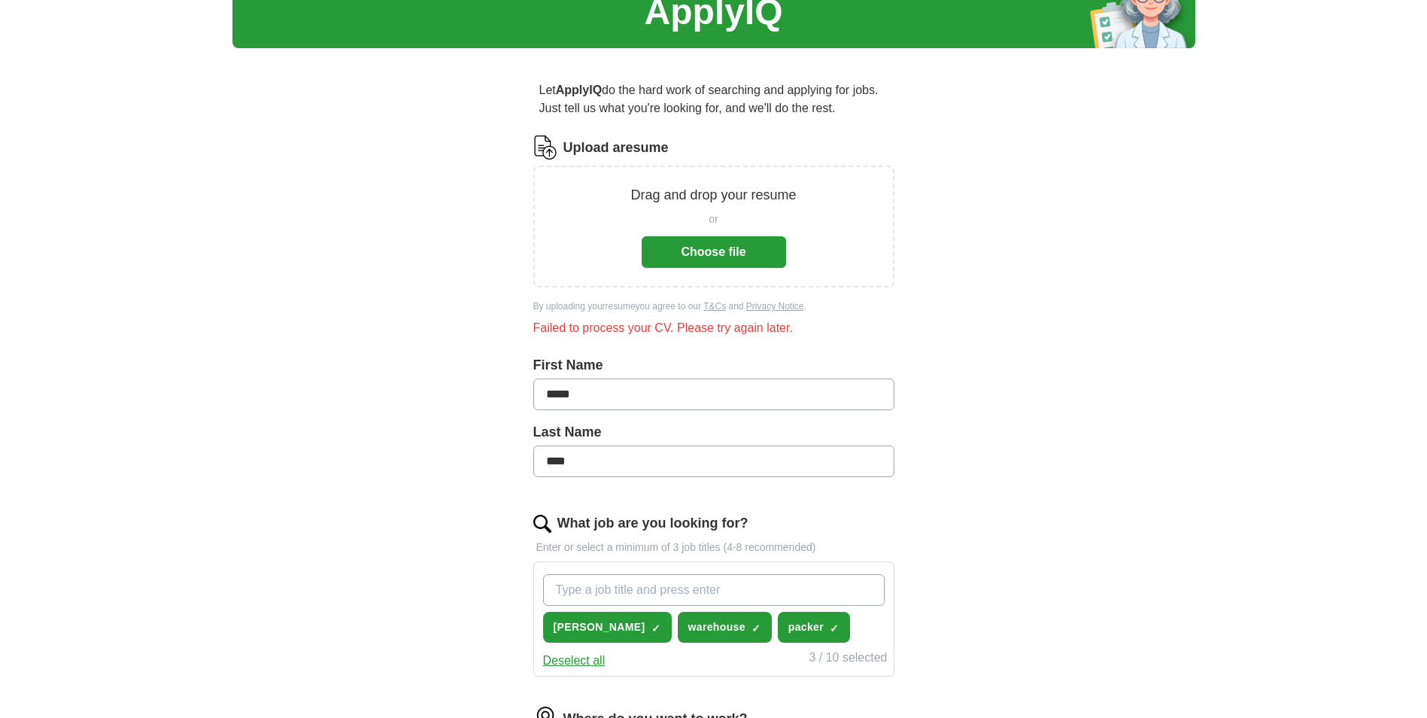
scroll to position [67, 0]
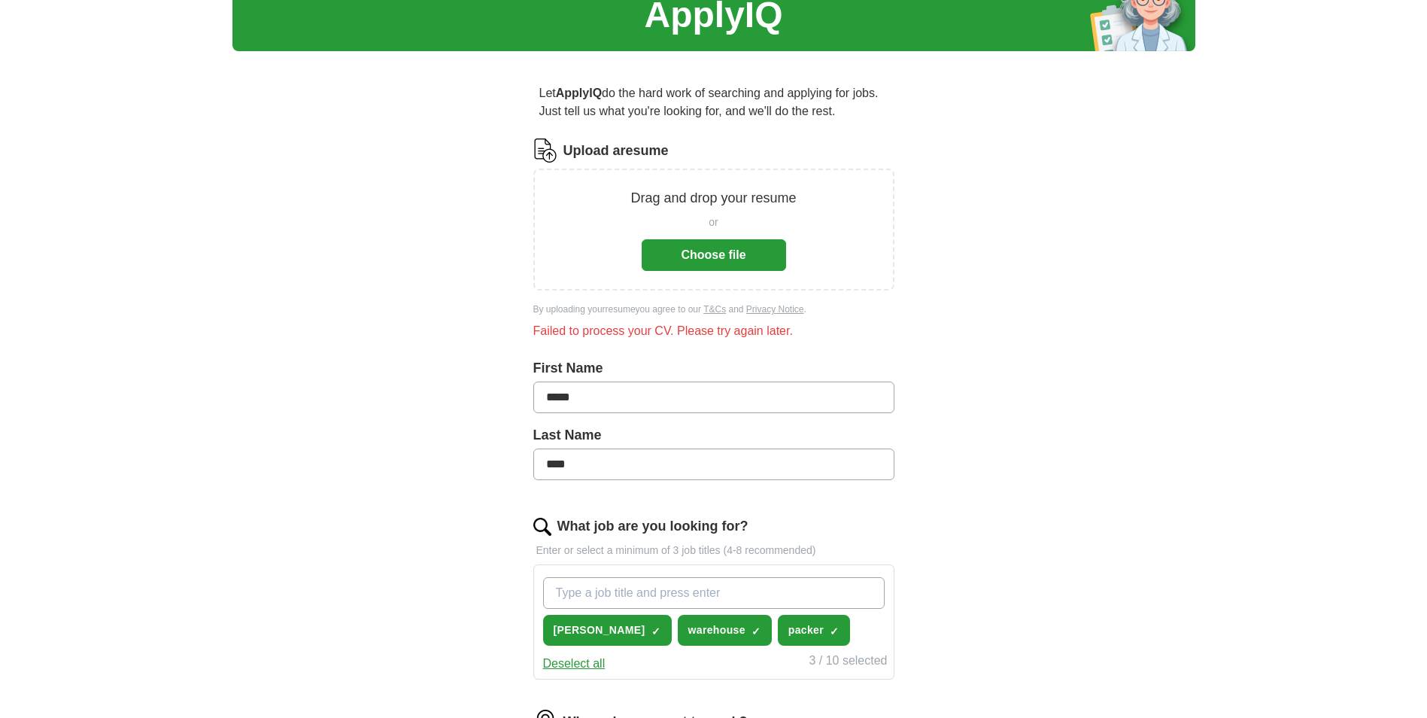
click at [743, 251] on button "Choose file" at bounding box center [714, 255] width 144 height 32
click at [812, 239] on div "Drag and drop your resume or Choose file" at bounding box center [714, 229] width 322 height 83
click at [728, 206] on p "Drag and drop your resume" at bounding box center [712, 198] width 165 height 20
click at [707, 202] on p "Drag and drop your resume" at bounding box center [712, 198] width 165 height 20
click at [660, 199] on p "Drag and drop your resume" at bounding box center [712, 198] width 165 height 20
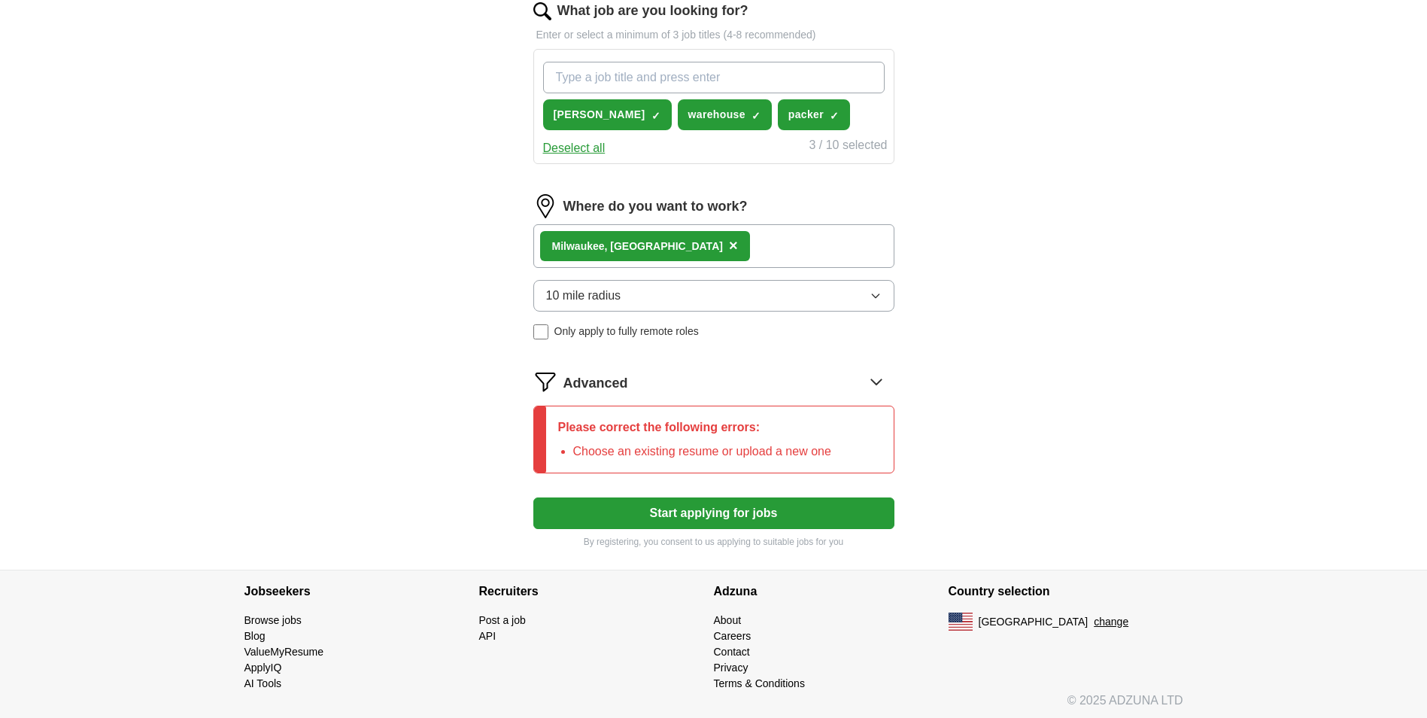
scroll to position [586, 0]
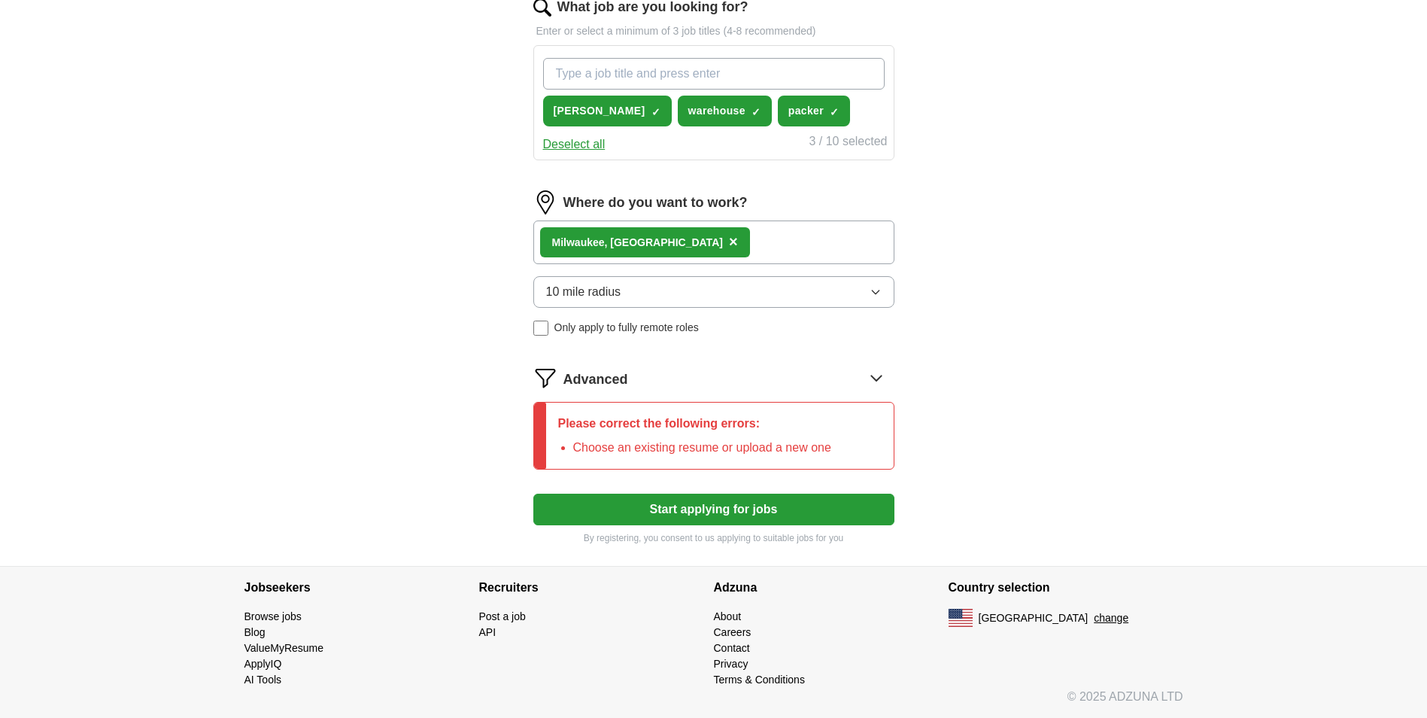
click at [742, 515] on button "Start applying for jobs" at bounding box center [713, 509] width 361 height 32
click at [737, 513] on button "Start applying for jobs" at bounding box center [713, 509] width 361 height 32
click at [622, 500] on button "Start applying for jobs" at bounding box center [713, 509] width 361 height 32
click at [606, 512] on button "Start applying for jobs" at bounding box center [713, 509] width 361 height 32
